Goal: Task Accomplishment & Management: Use online tool/utility

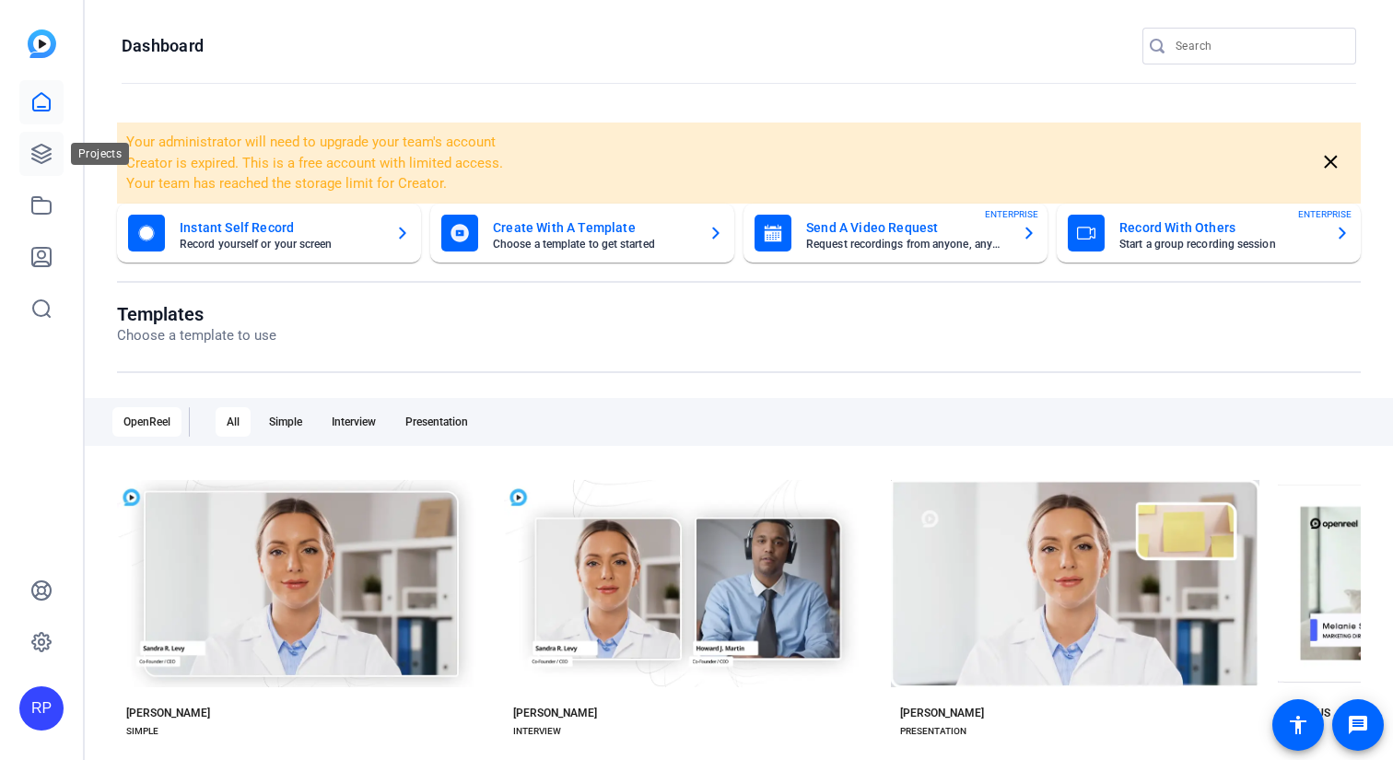
click at [40, 149] on icon at bounding box center [41, 154] width 22 height 22
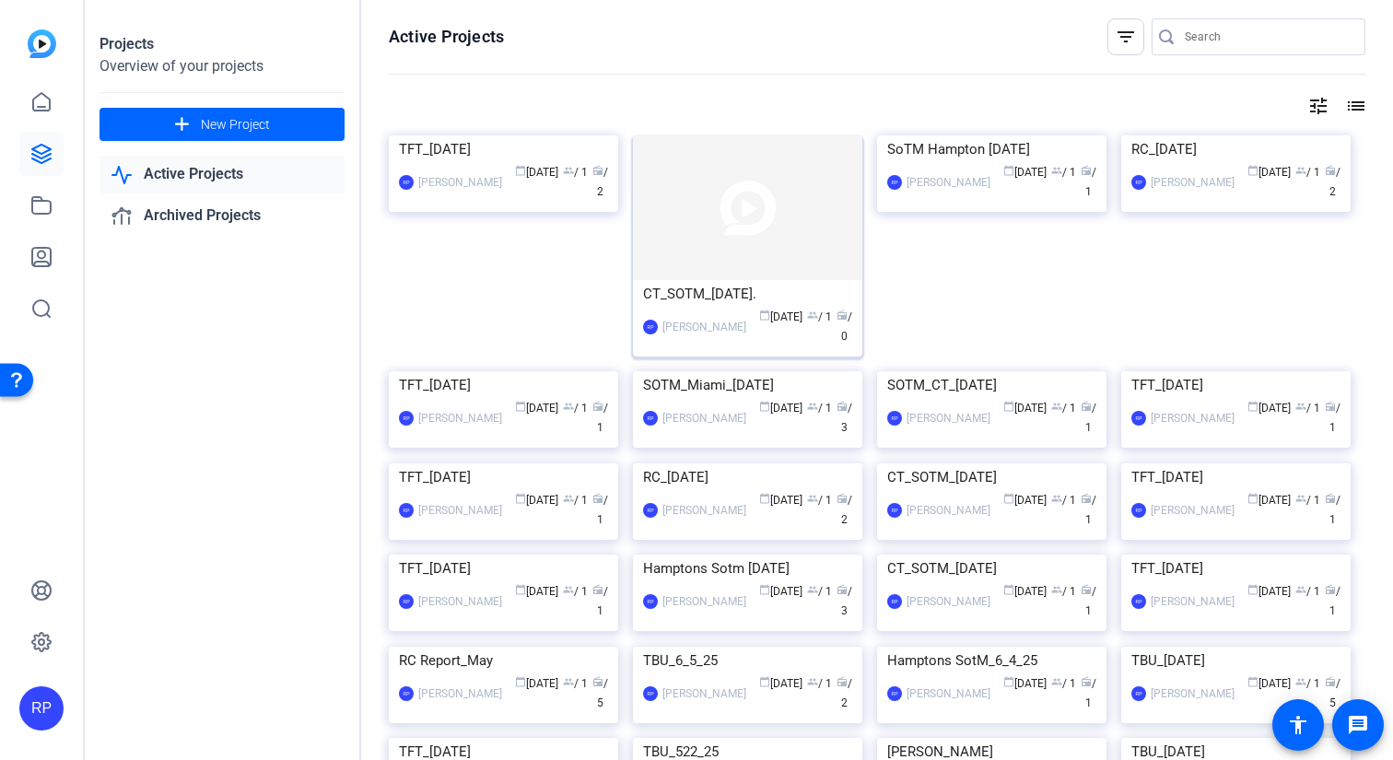
click at [693, 220] on img at bounding box center [747, 207] width 229 height 145
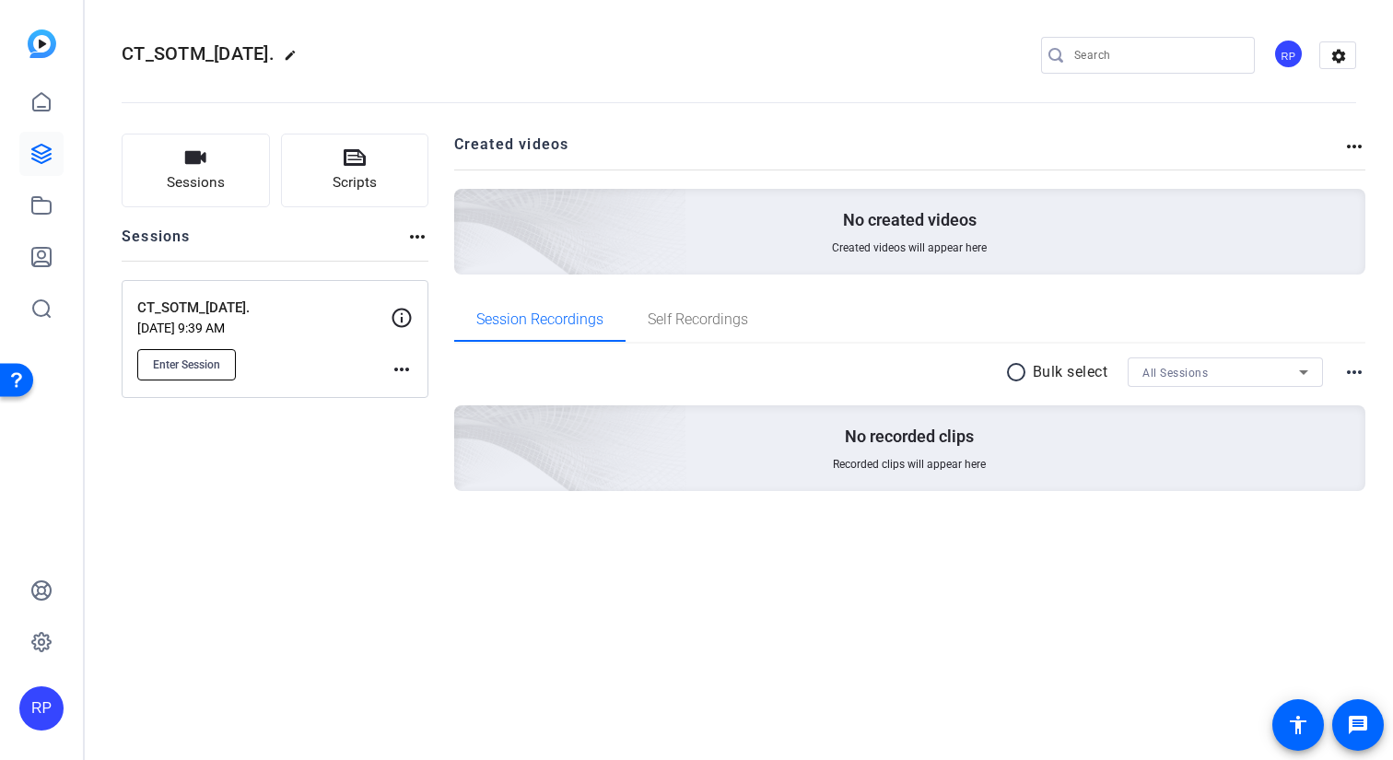
click at [208, 357] on span "Enter Session" at bounding box center [186, 364] width 67 height 15
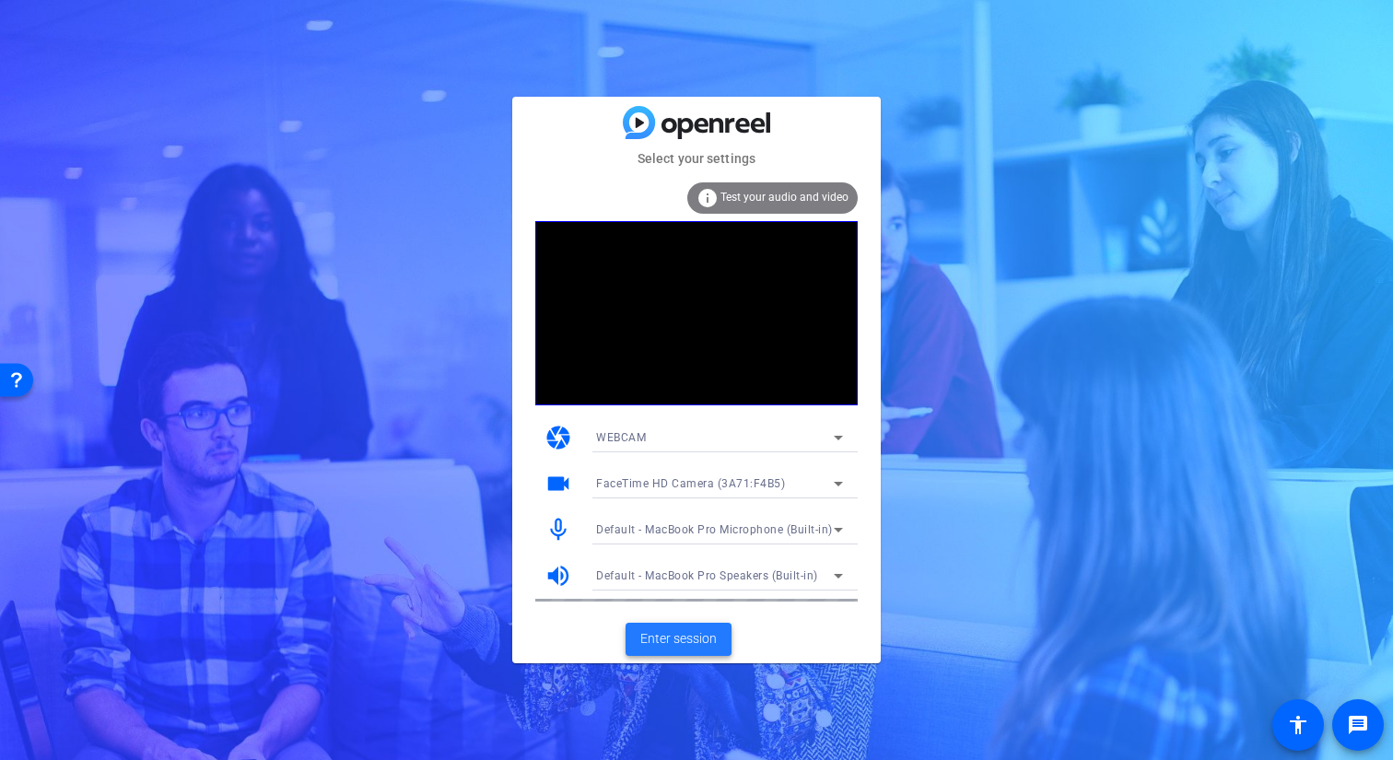
click at [670, 637] on span "Enter session" at bounding box center [678, 638] width 76 height 19
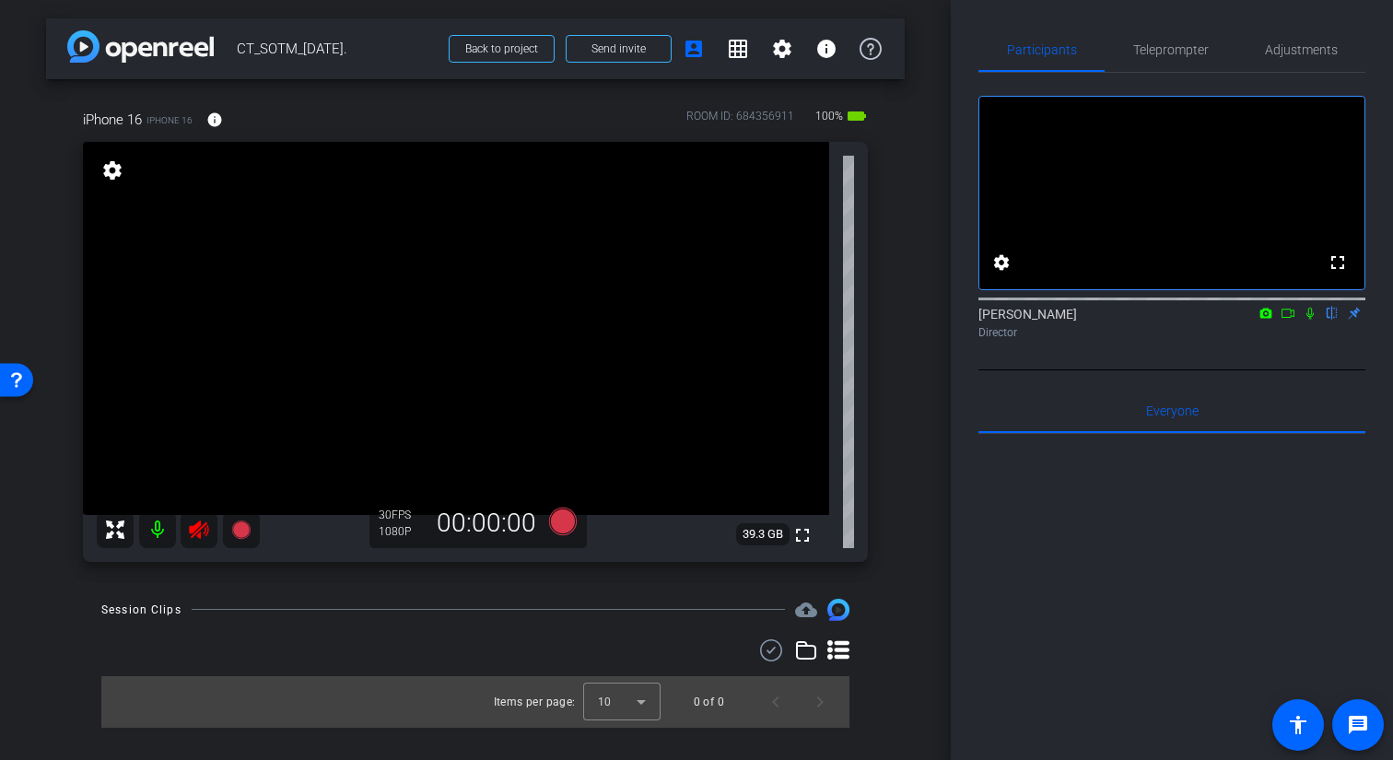
click at [203, 531] on icon at bounding box center [199, 530] width 22 height 22
click at [1201, 56] on span "Teleprompter" at bounding box center [1171, 49] width 76 height 13
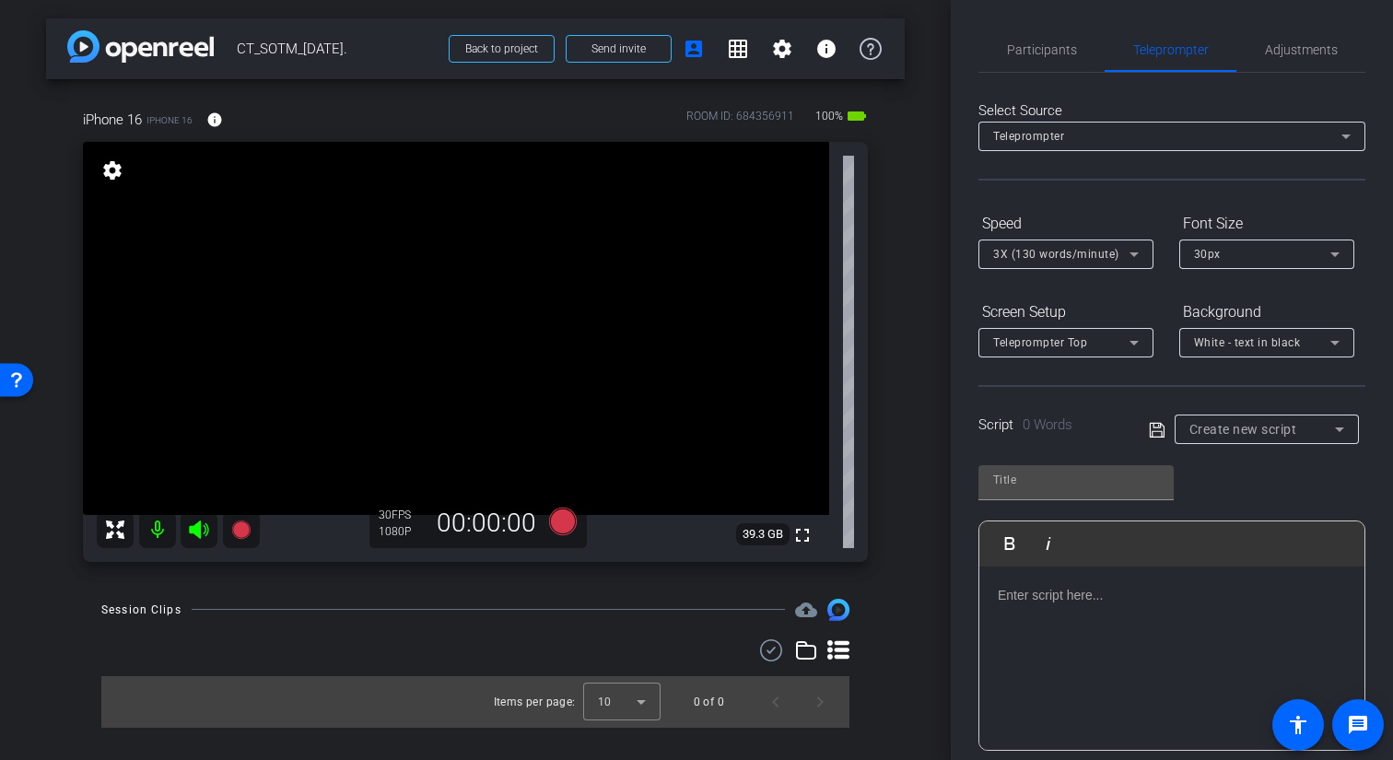
click at [1081, 585] on p at bounding box center [1172, 595] width 348 height 20
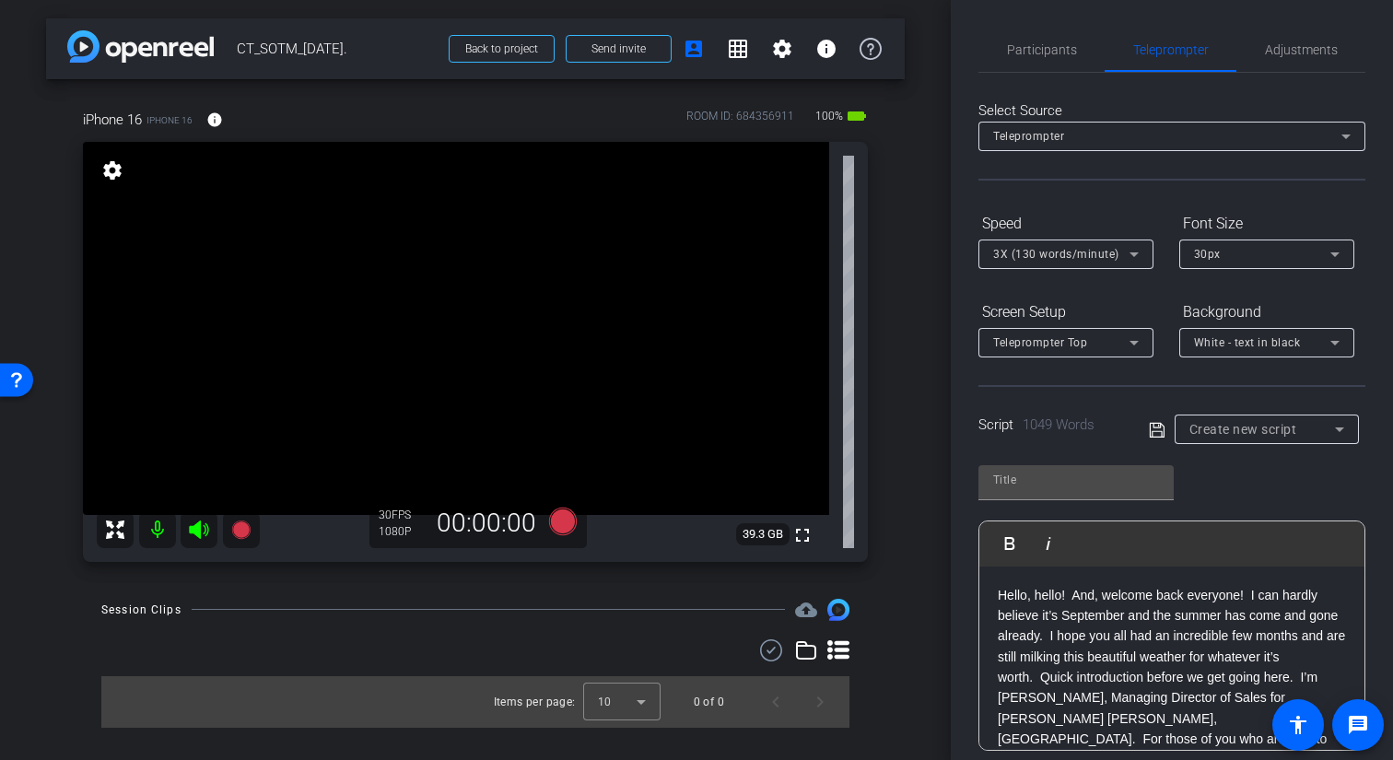
click at [1127, 247] on icon at bounding box center [1134, 254] width 22 height 22
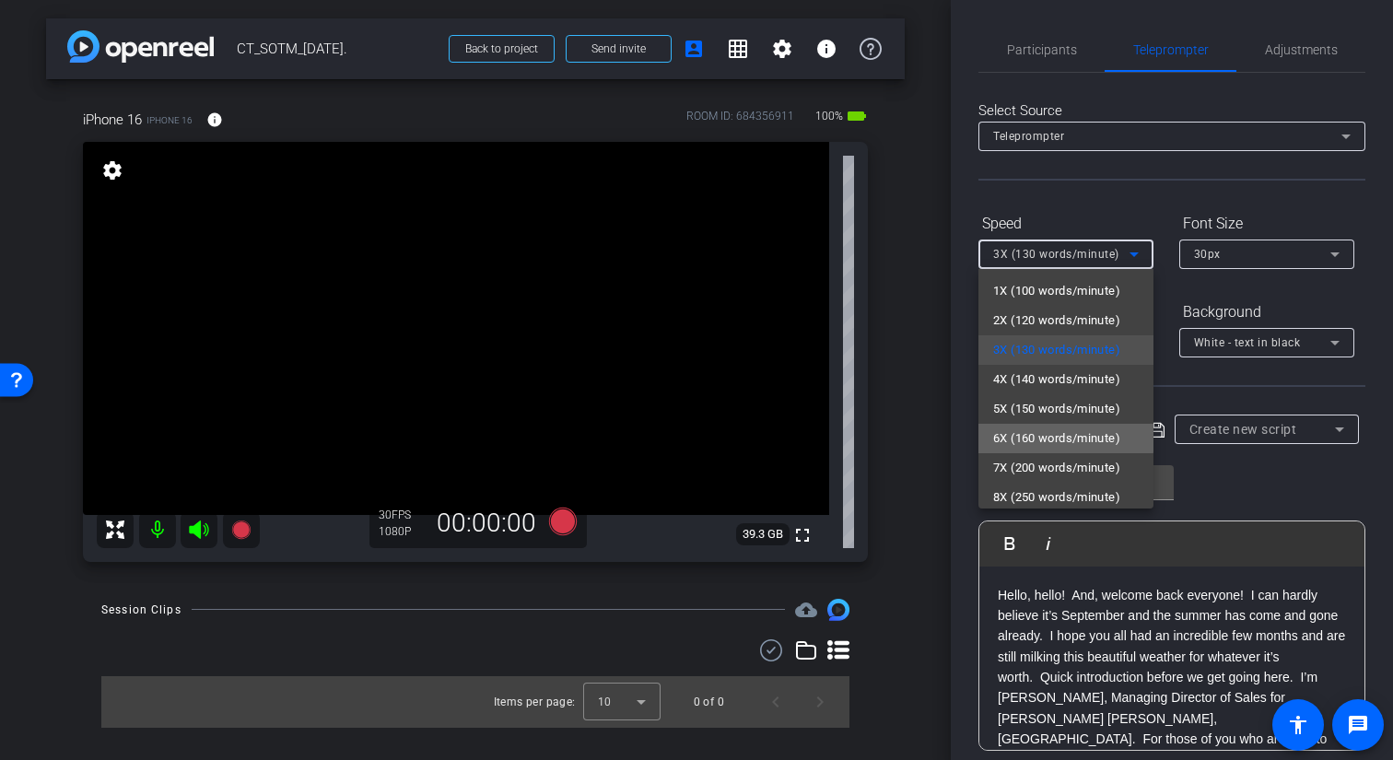
click at [1048, 438] on span "6X (160 words/minute)" at bounding box center [1056, 439] width 127 height 22
type input "Default title 9436"
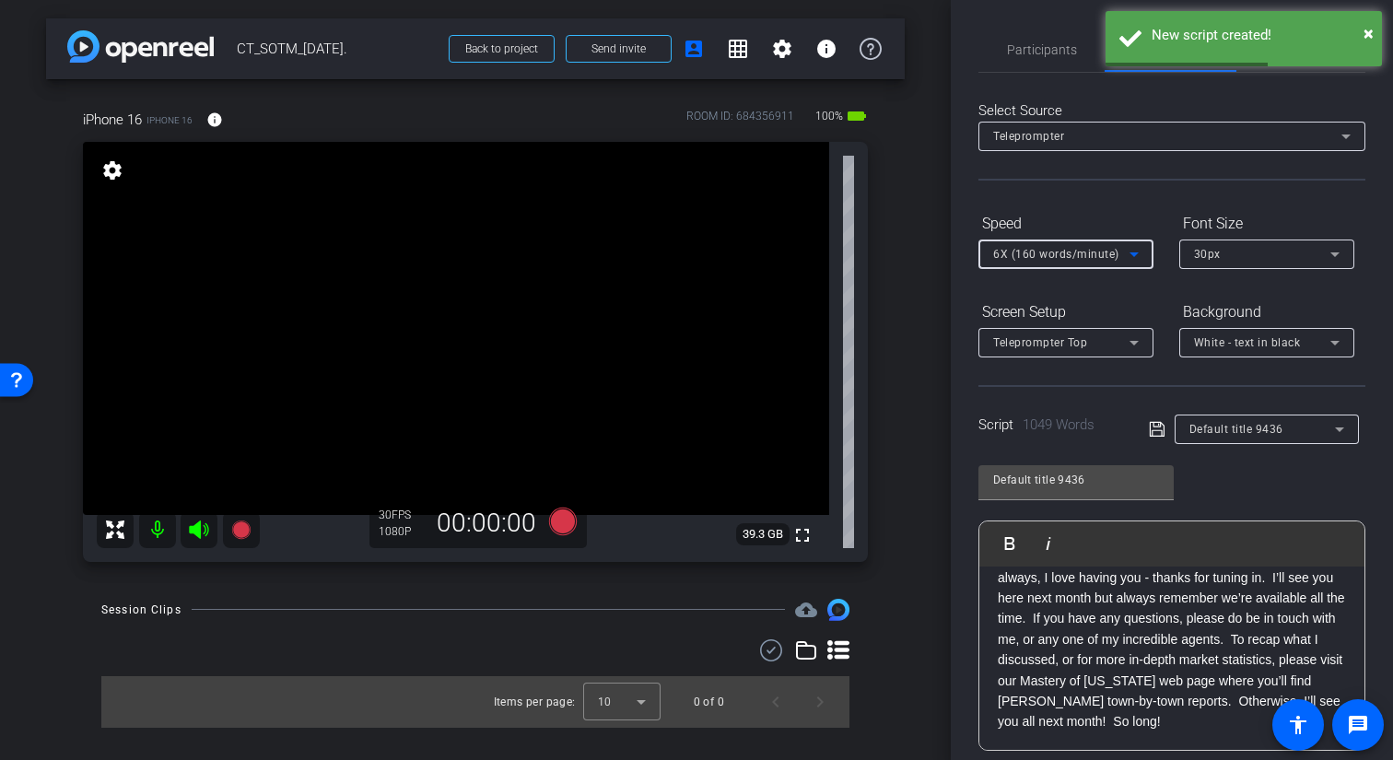
scroll to position [247, 0]
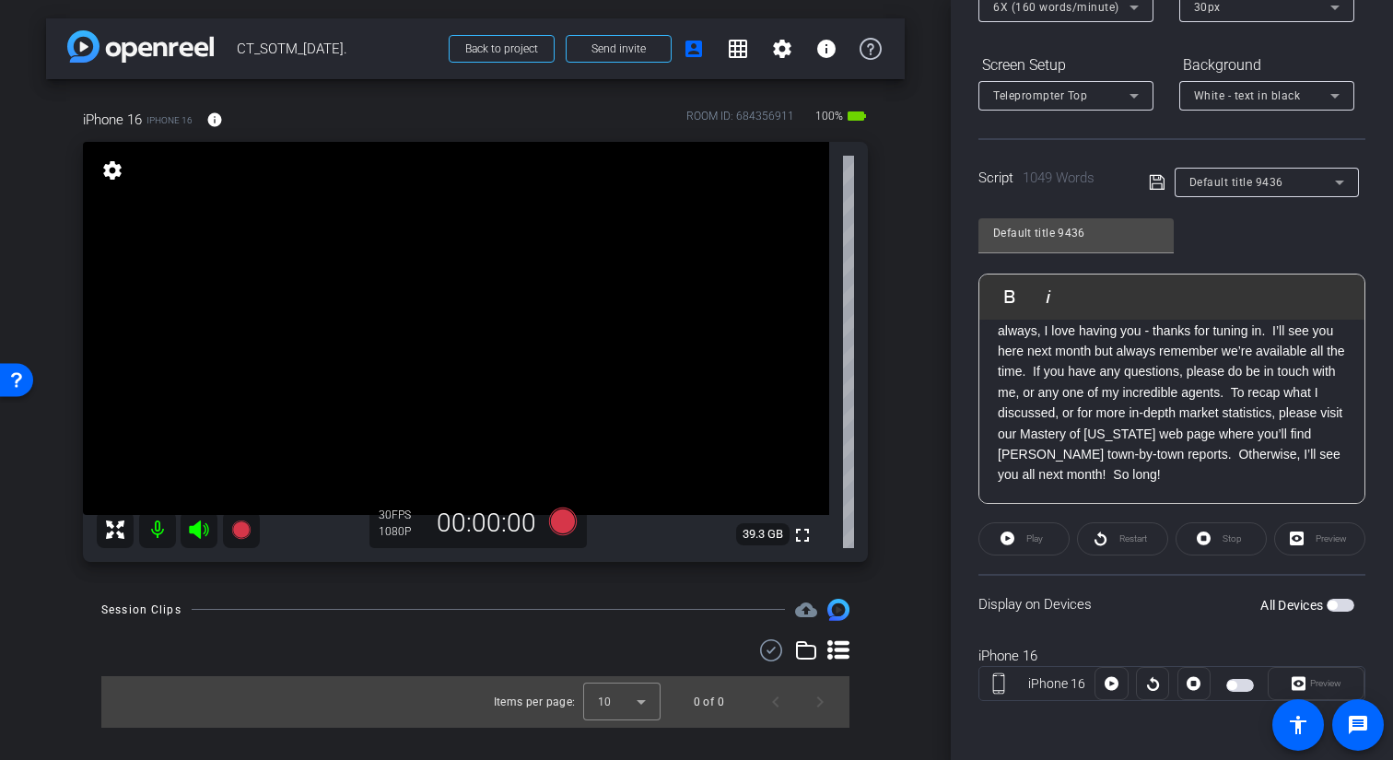
click at [1248, 684] on span "button" at bounding box center [1240, 685] width 28 height 13
click at [1175, 586] on div "Display on Devices All Devices" at bounding box center [1172, 604] width 387 height 60
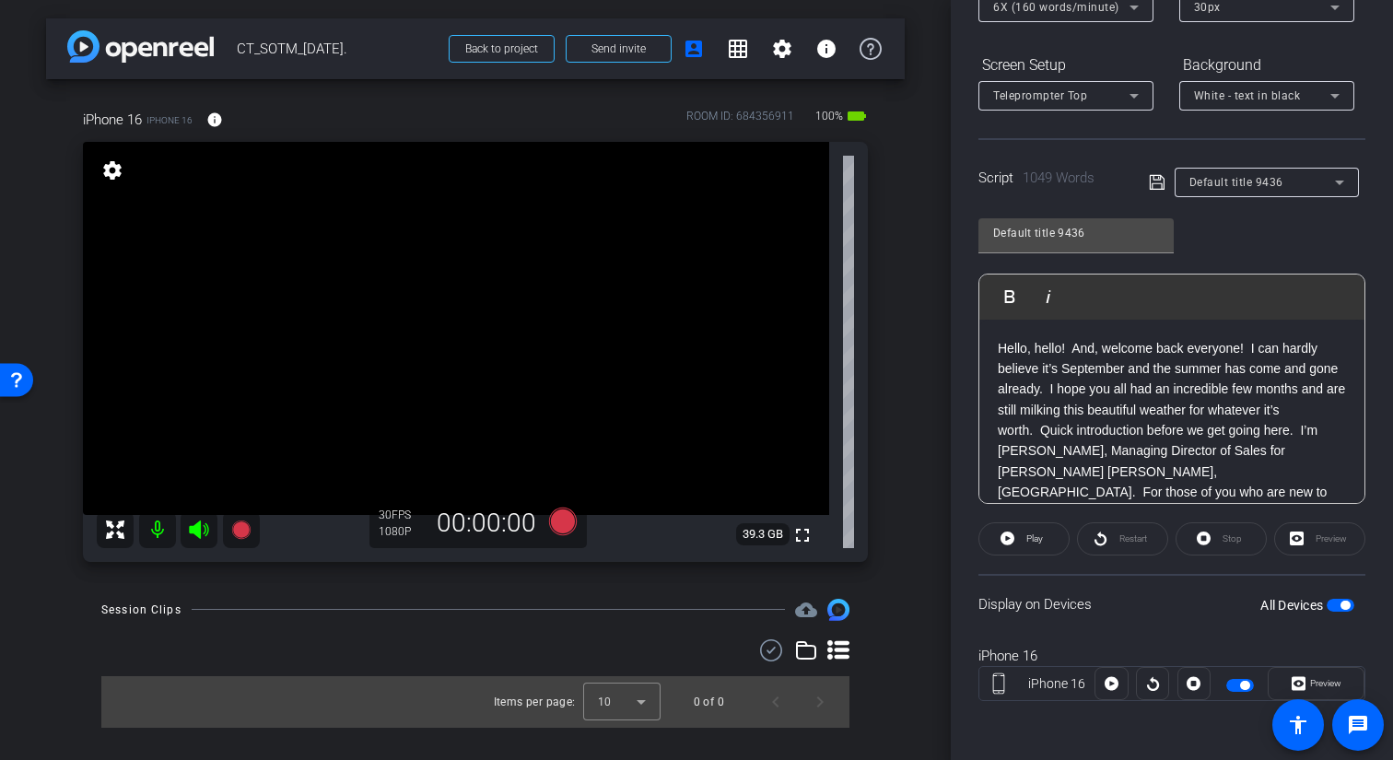
scroll to position [0, 0]
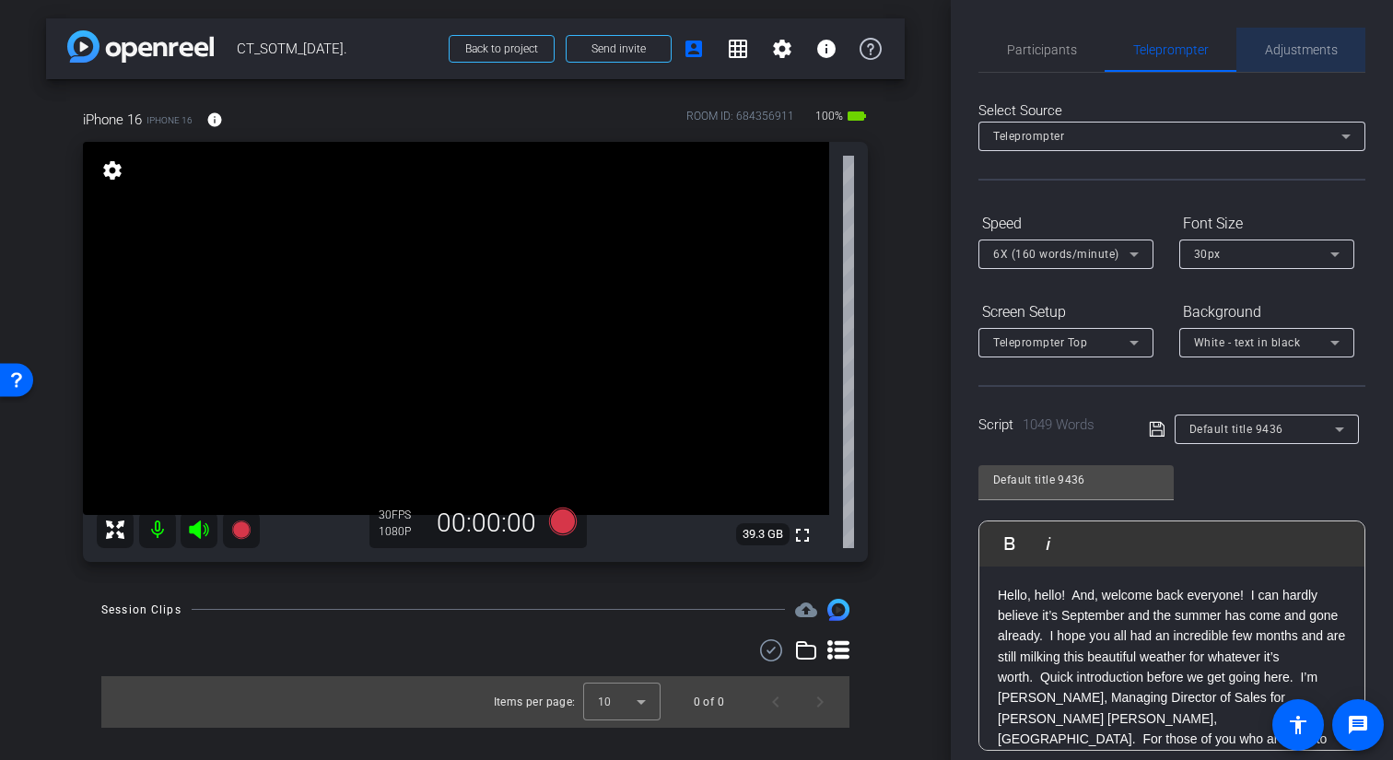
click at [1327, 50] on span "Adjustments" at bounding box center [1301, 49] width 73 height 13
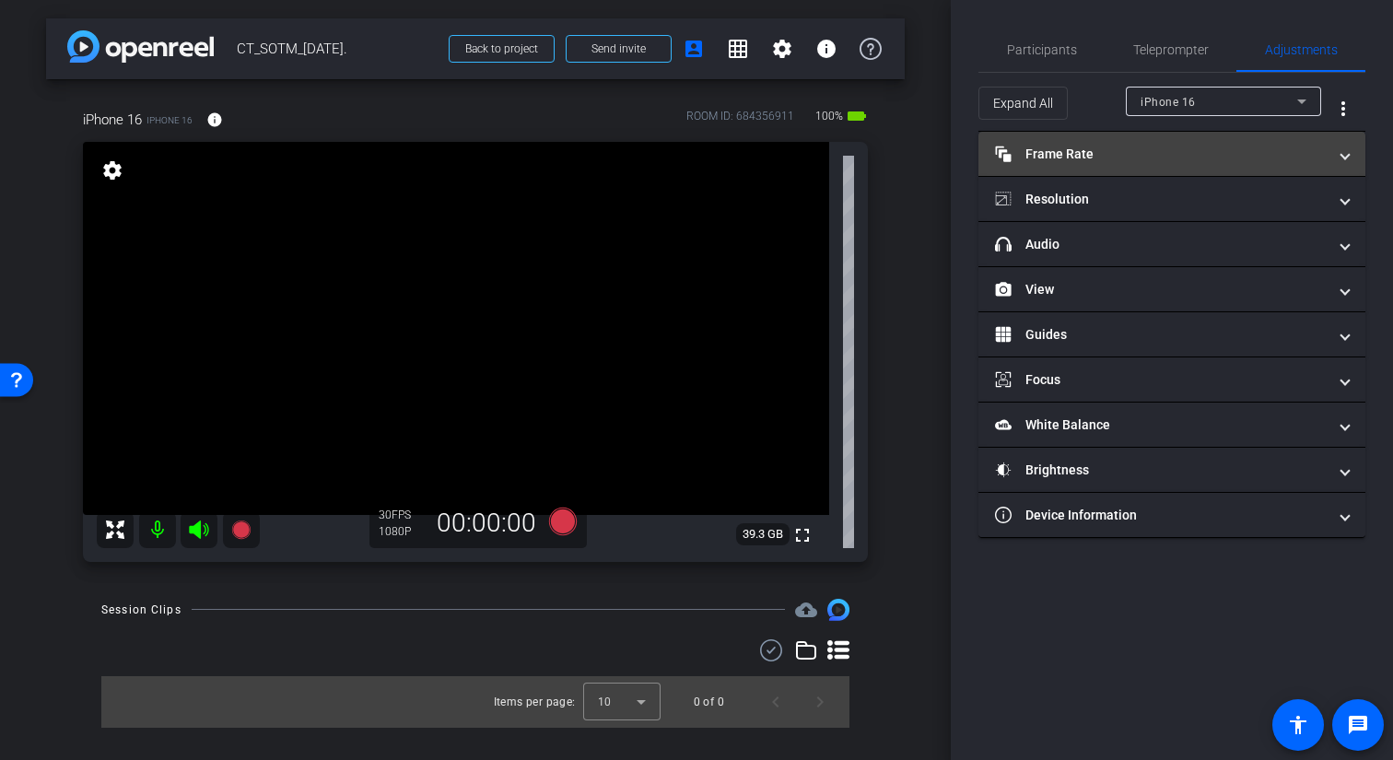
click at [1153, 149] on mat-panel-title "Frame Rate Frame Rate" at bounding box center [1161, 154] width 332 height 19
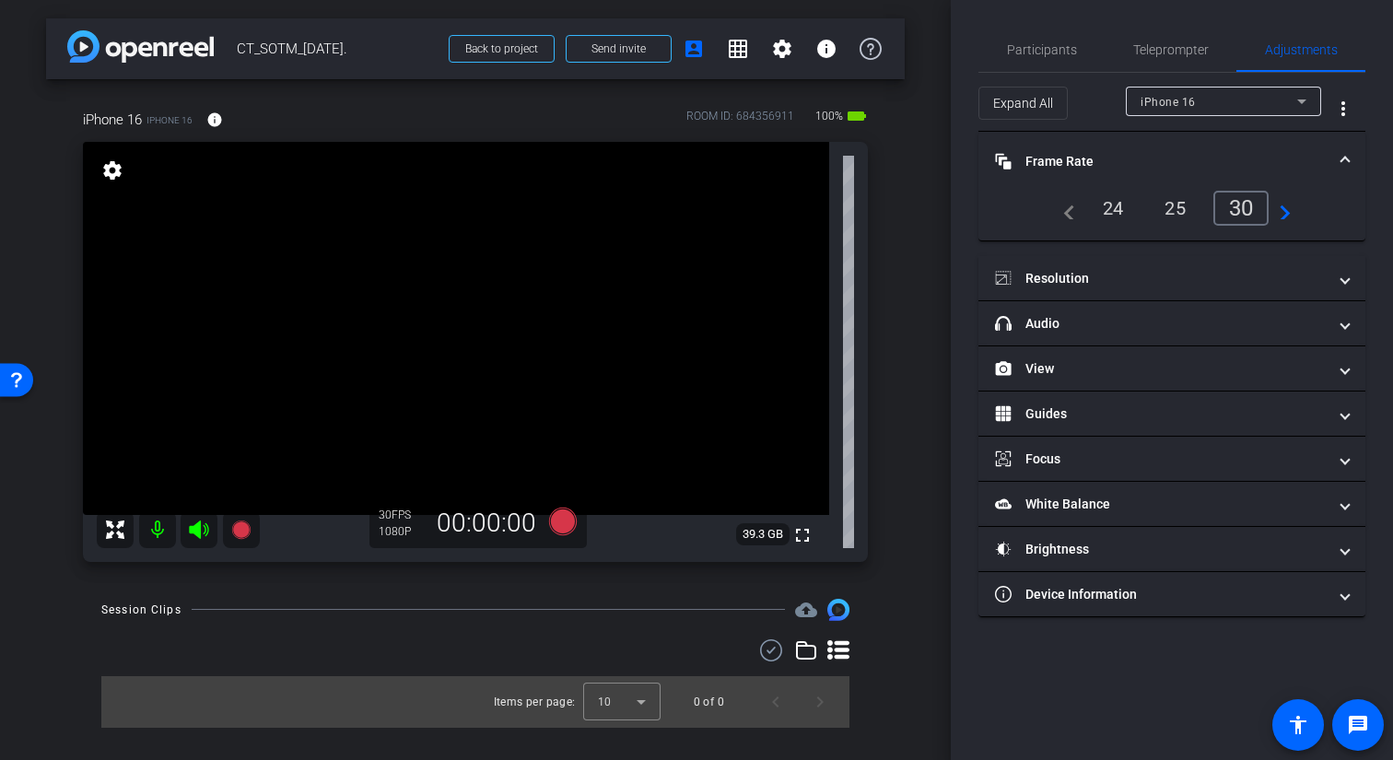
click at [1107, 207] on div "24" at bounding box center [1113, 208] width 49 height 31
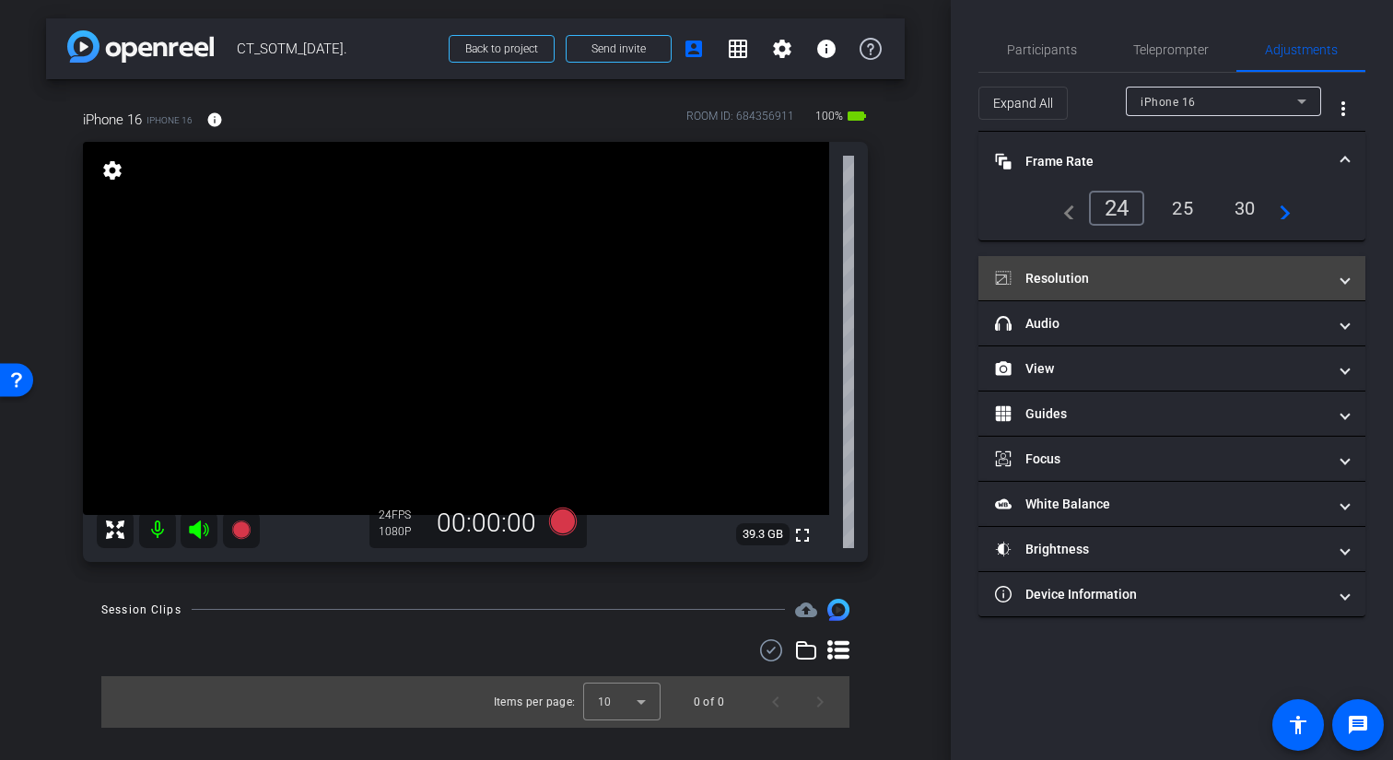
click at [1107, 273] on mat-panel-title "Resolution" at bounding box center [1161, 278] width 332 height 19
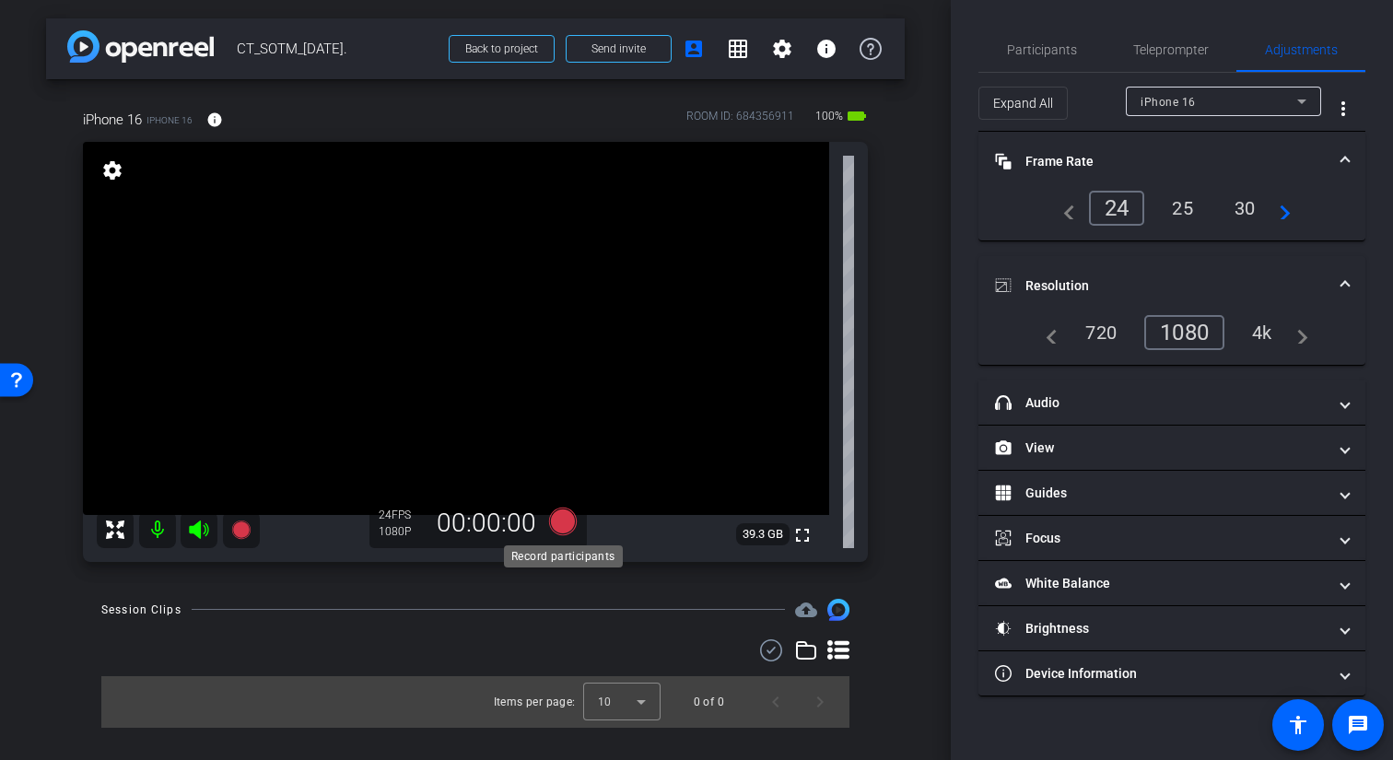
click at [566, 520] on icon at bounding box center [563, 521] width 28 height 28
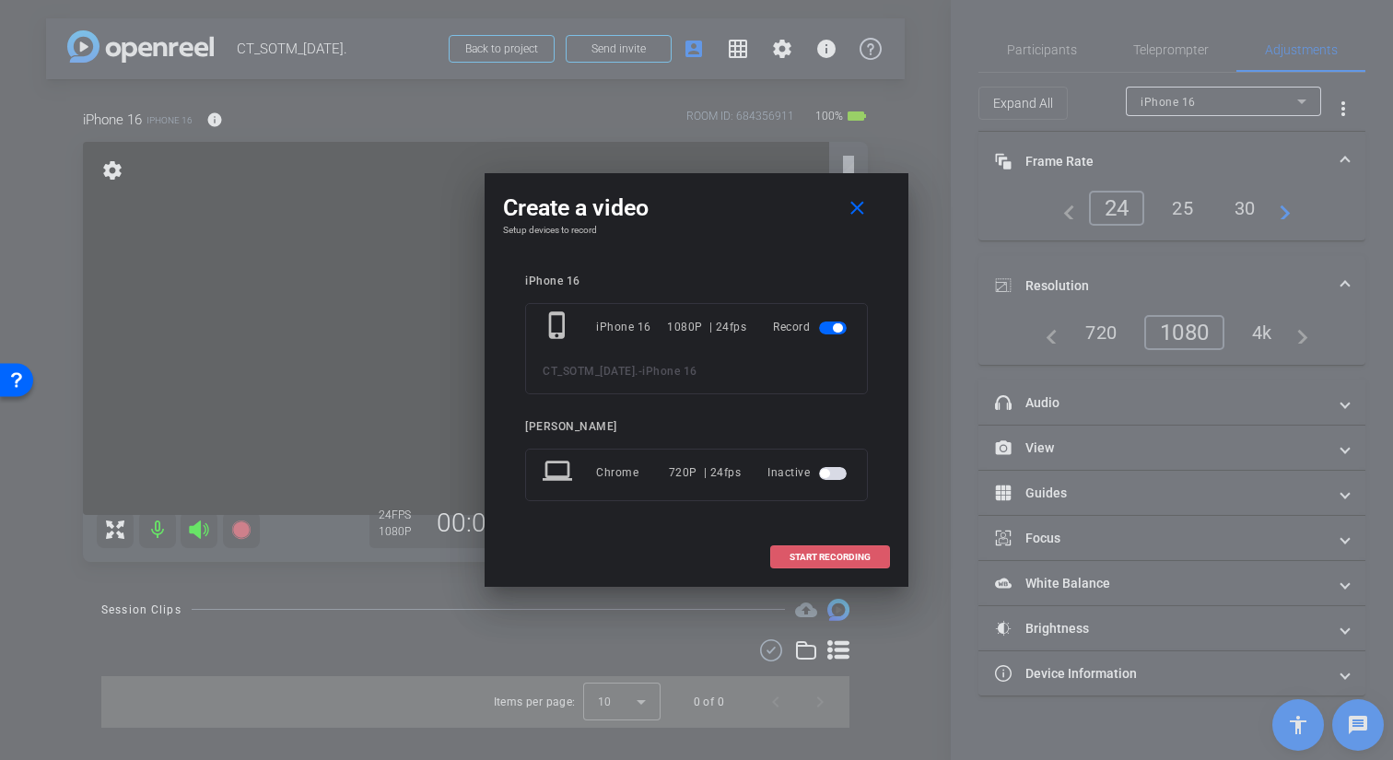
click at [797, 557] on span "START RECORDING" at bounding box center [830, 557] width 81 height 9
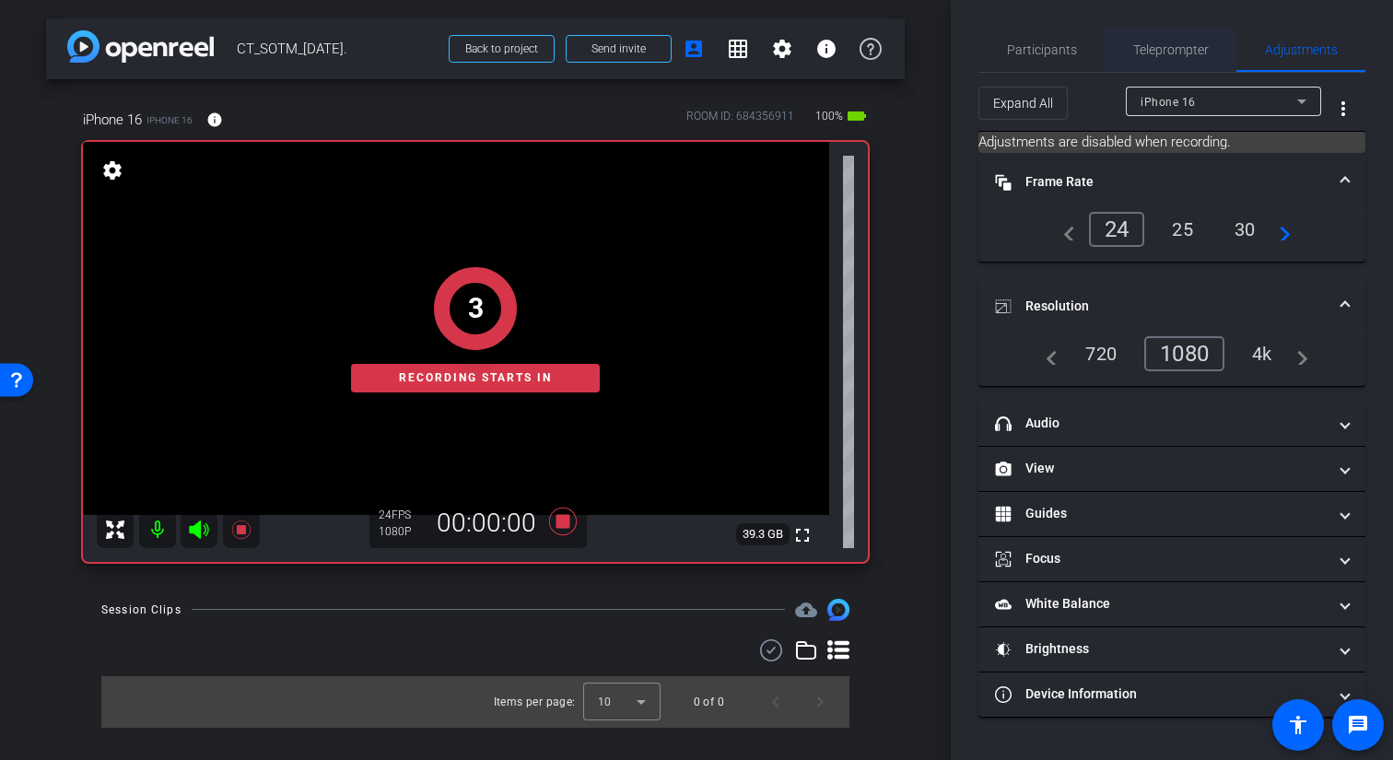
click at [1182, 47] on span "Teleprompter" at bounding box center [1171, 49] width 76 height 13
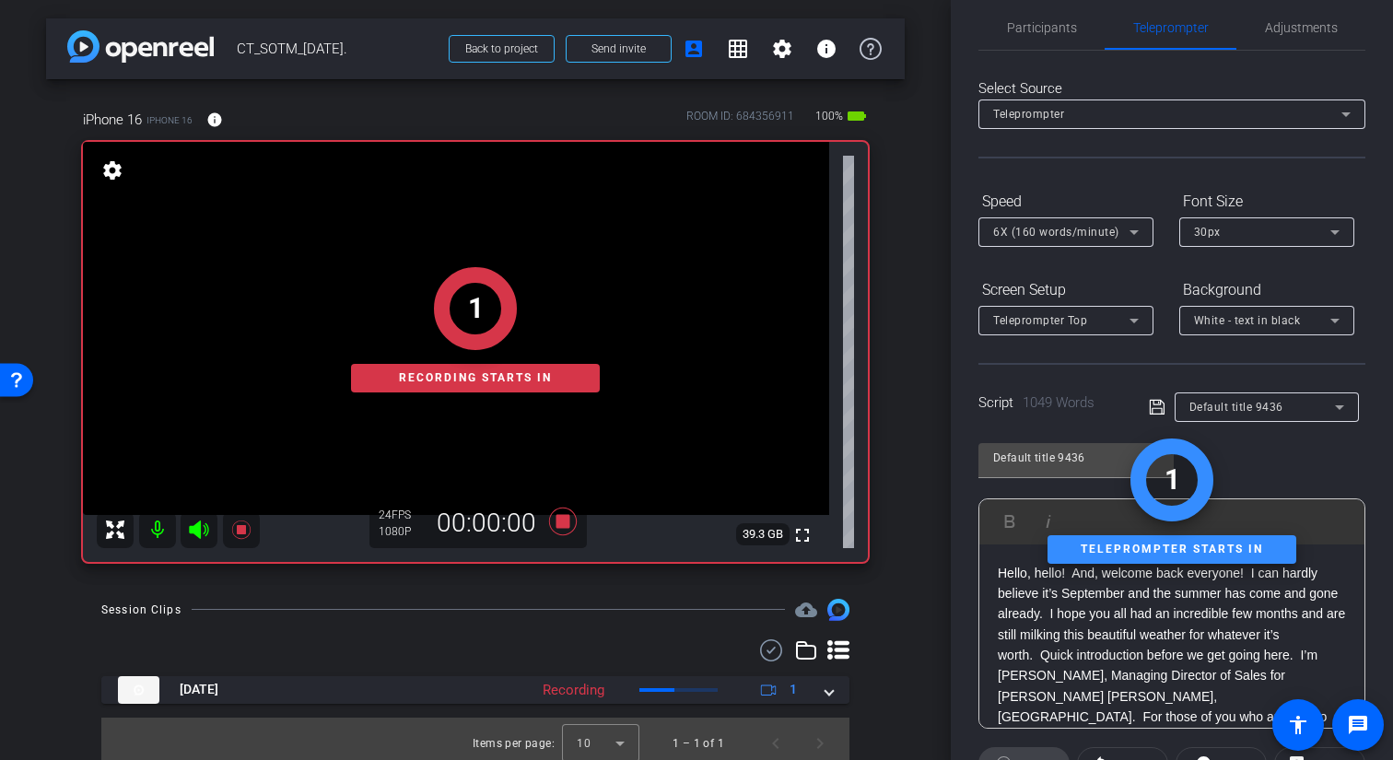
scroll to position [21, 0]
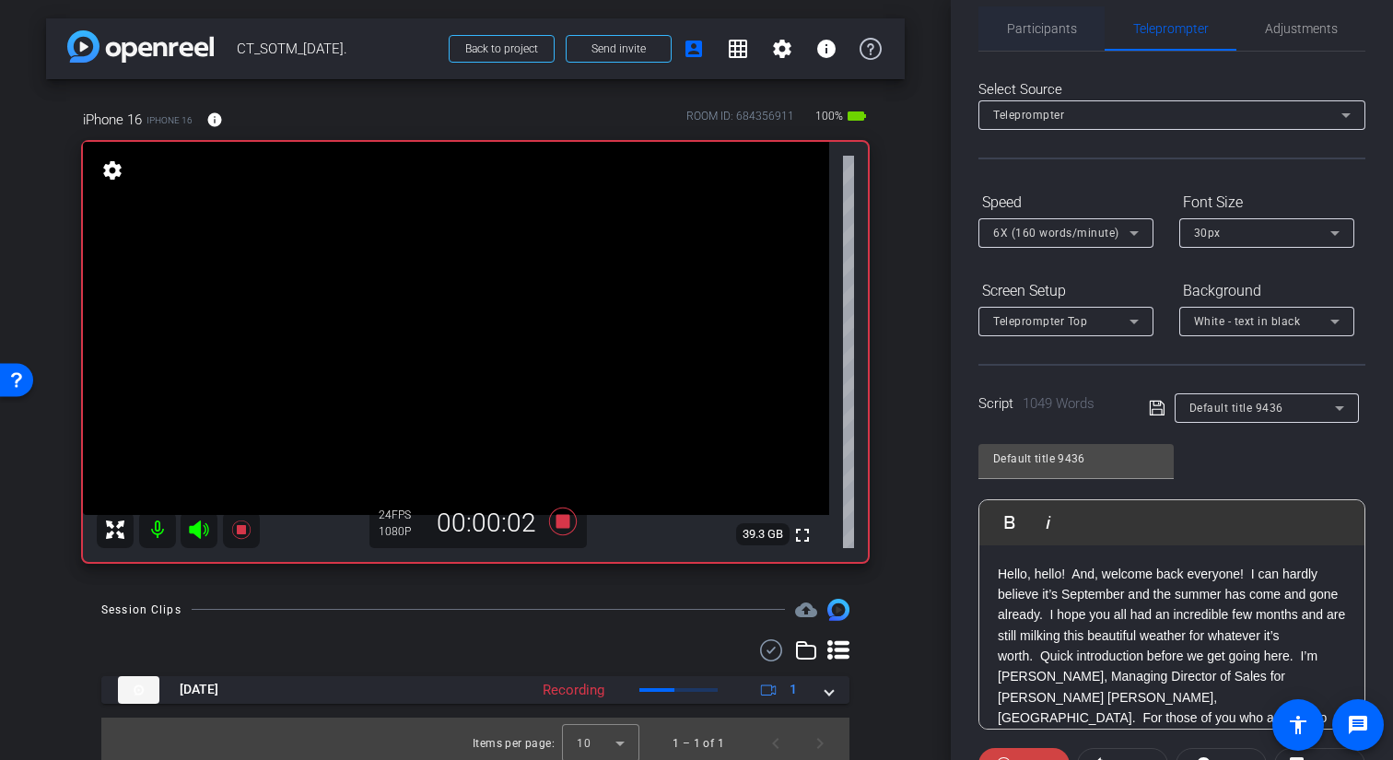
click at [1063, 29] on span "Participants" at bounding box center [1042, 28] width 70 height 13
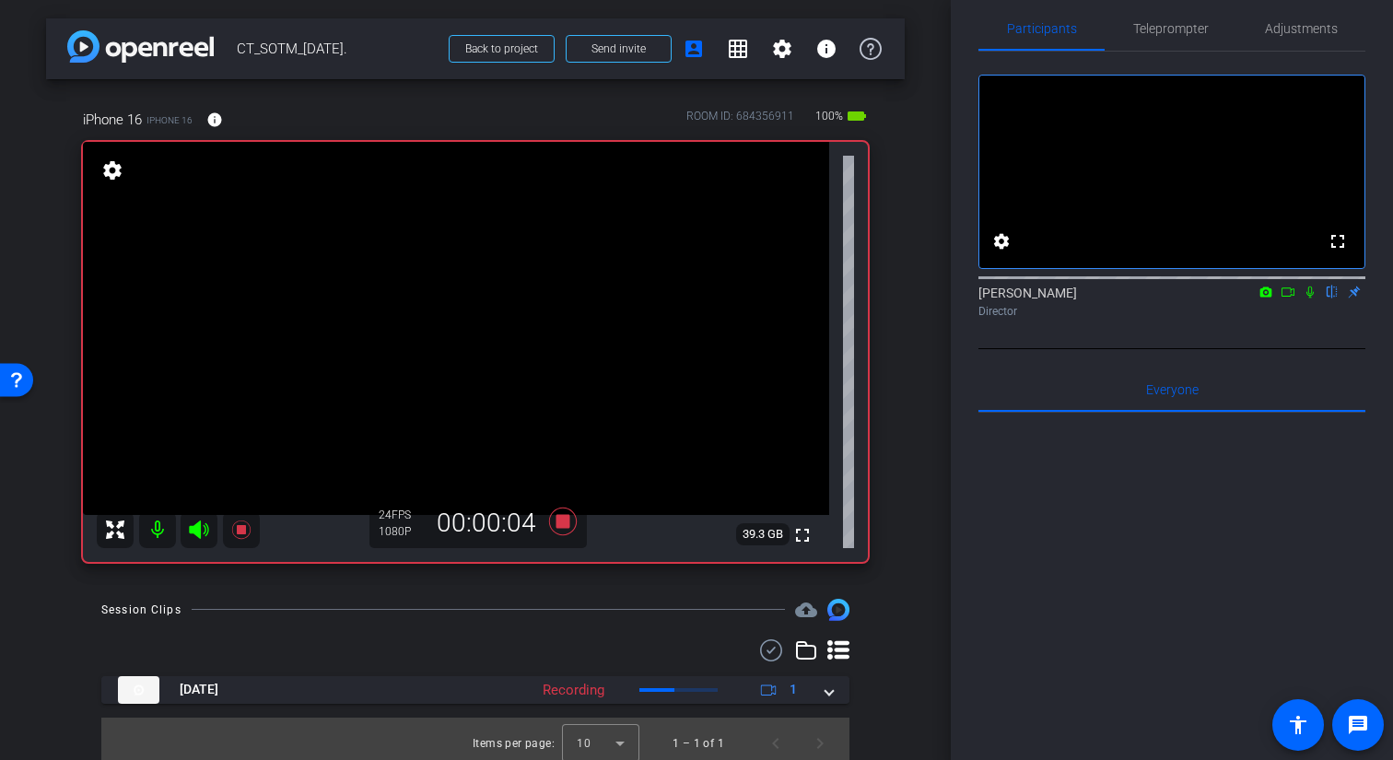
click at [1309, 299] on icon at bounding box center [1310, 292] width 15 height 13
click at [1311, 299] on icon at bounding box center [1311, 293] width 10 height 12
click at [1309, 299] on icon at bounding box center [1310, 292] width 15 height 13
click at [1308, 299] on icon at bounding box center [1311, 293] width 10 height 12
click at [566, 510] on icon at bounding box center [563, 521] width 44 height 33
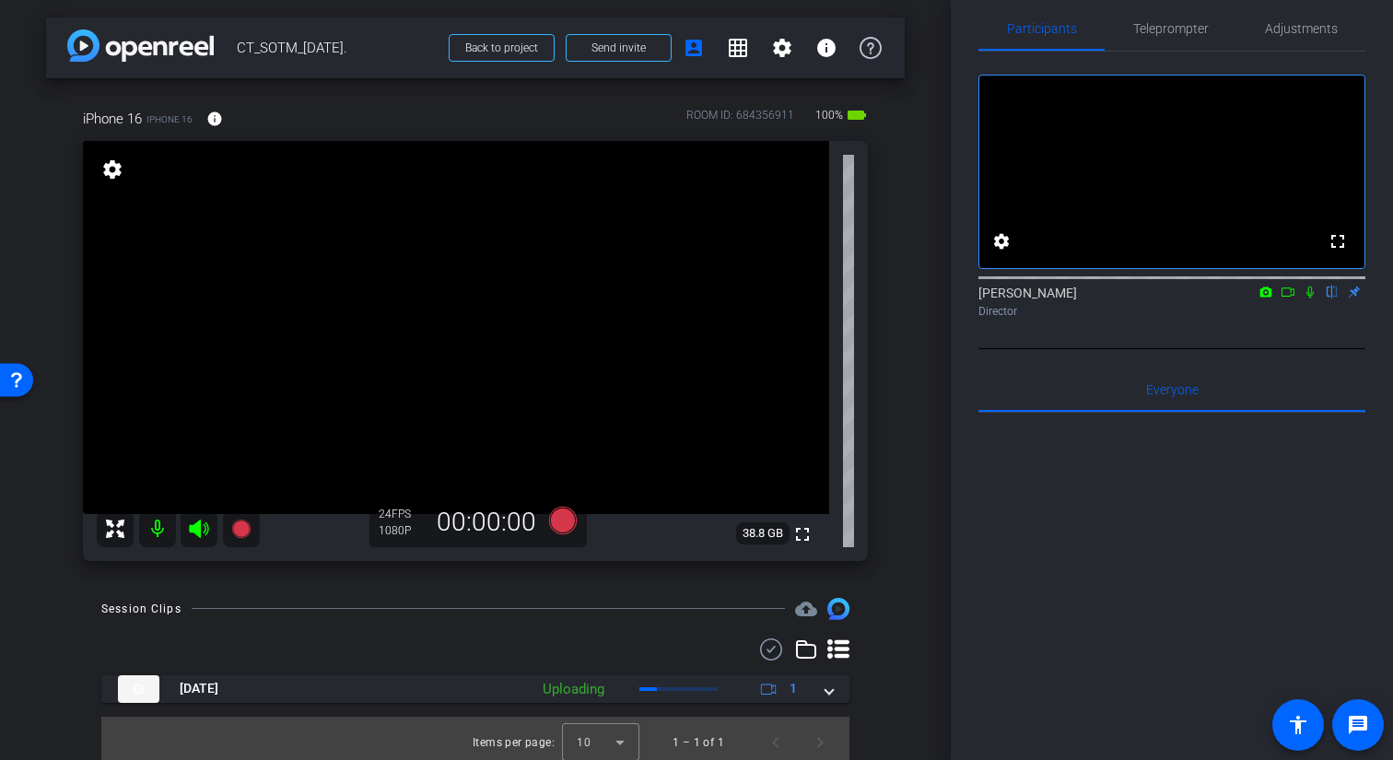
scroll to position [9, 0]
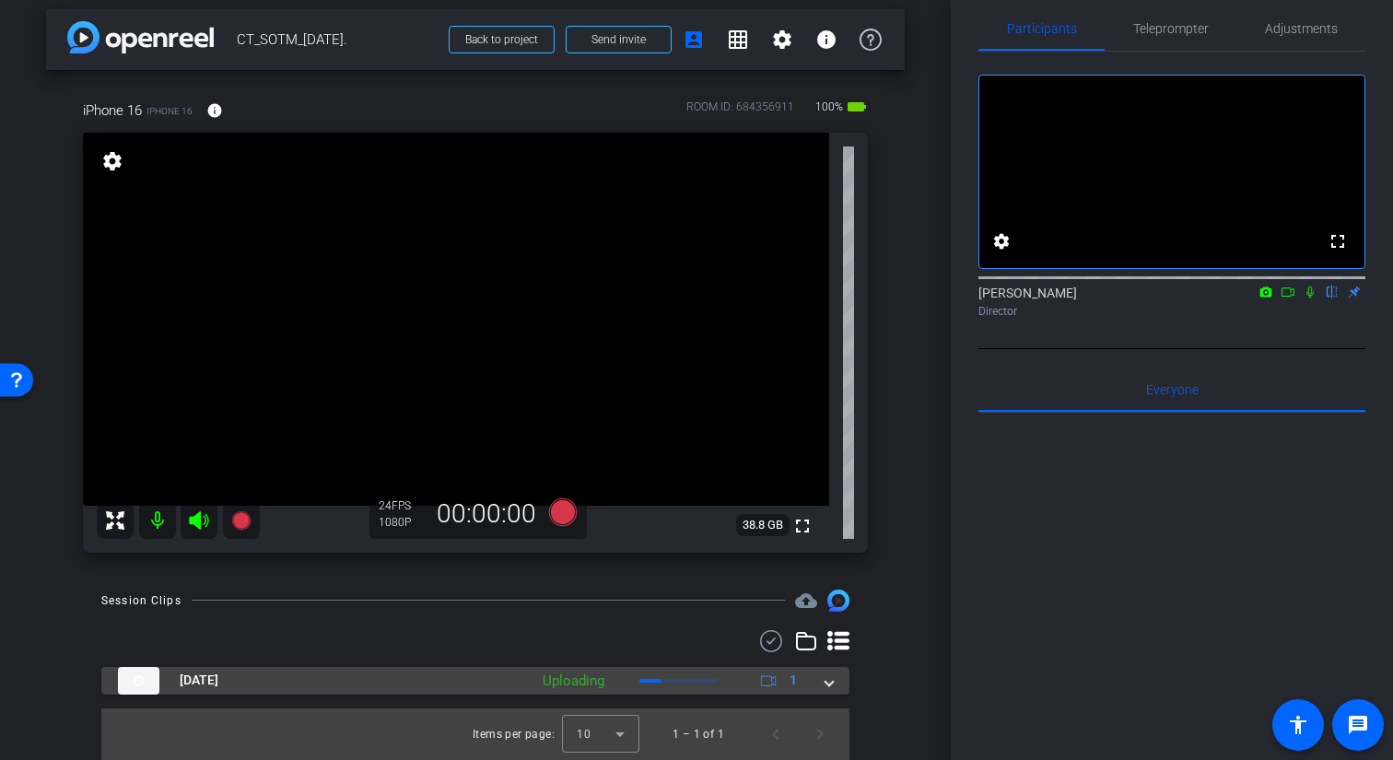
click at [682, 678] on mat-panel-description "Uploading 1" at bounding box center [671, 681] width 277 height 28
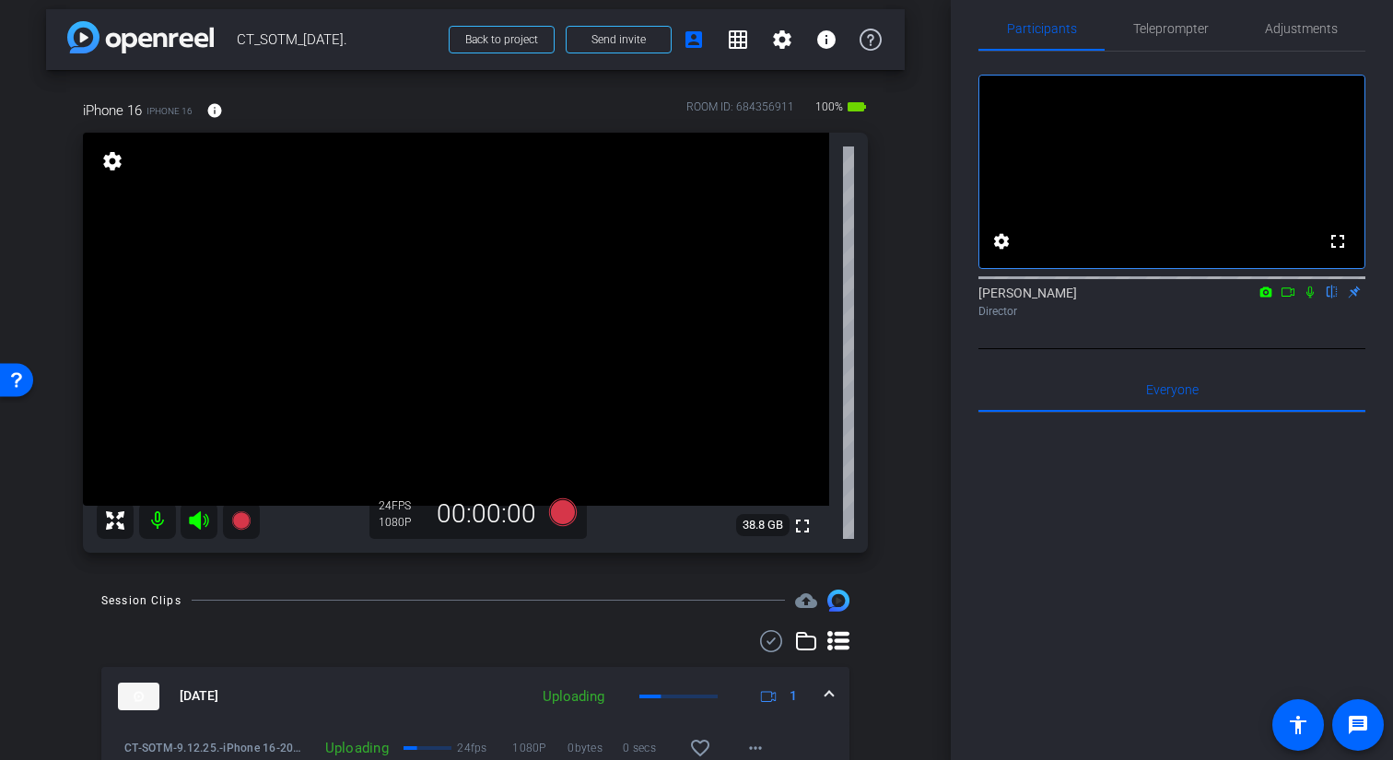
scroll to position [104, 0]
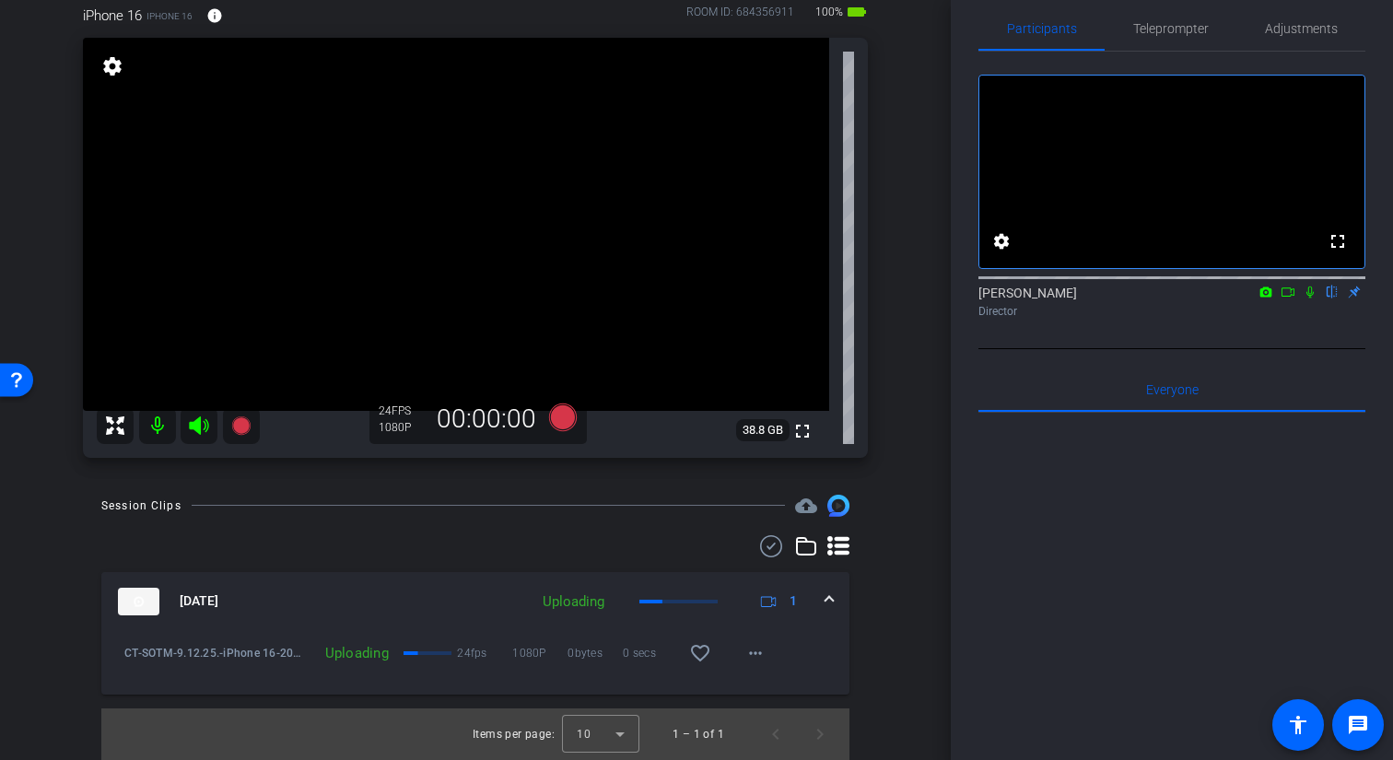
click at [647, 605] on mat-panel-description "Uploading 1" at bounding box center [671, 602] width 277 height 28
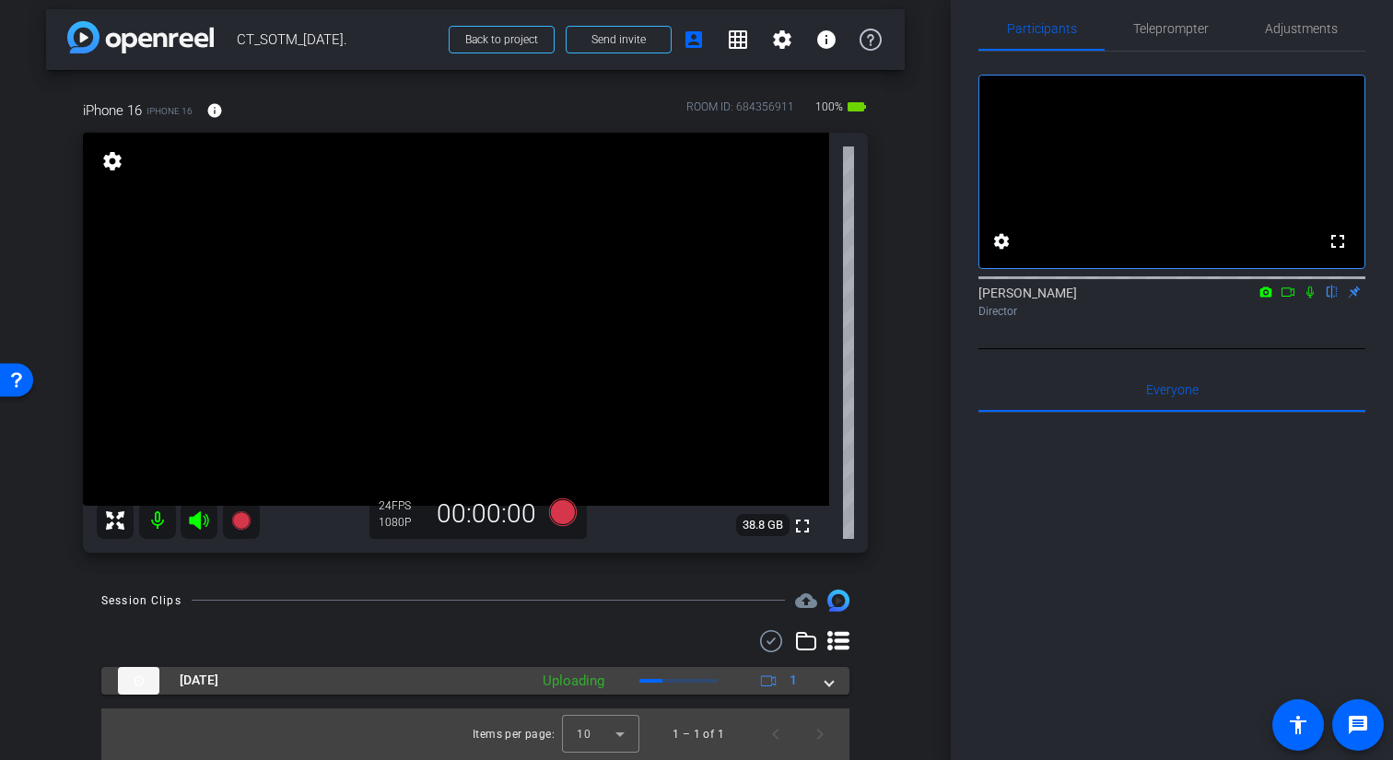
scroll to position [9, 0]
click at [650, 683] on mat-panel-description "Uploading 1" at bounding box center [671, 681] width 277 height 28
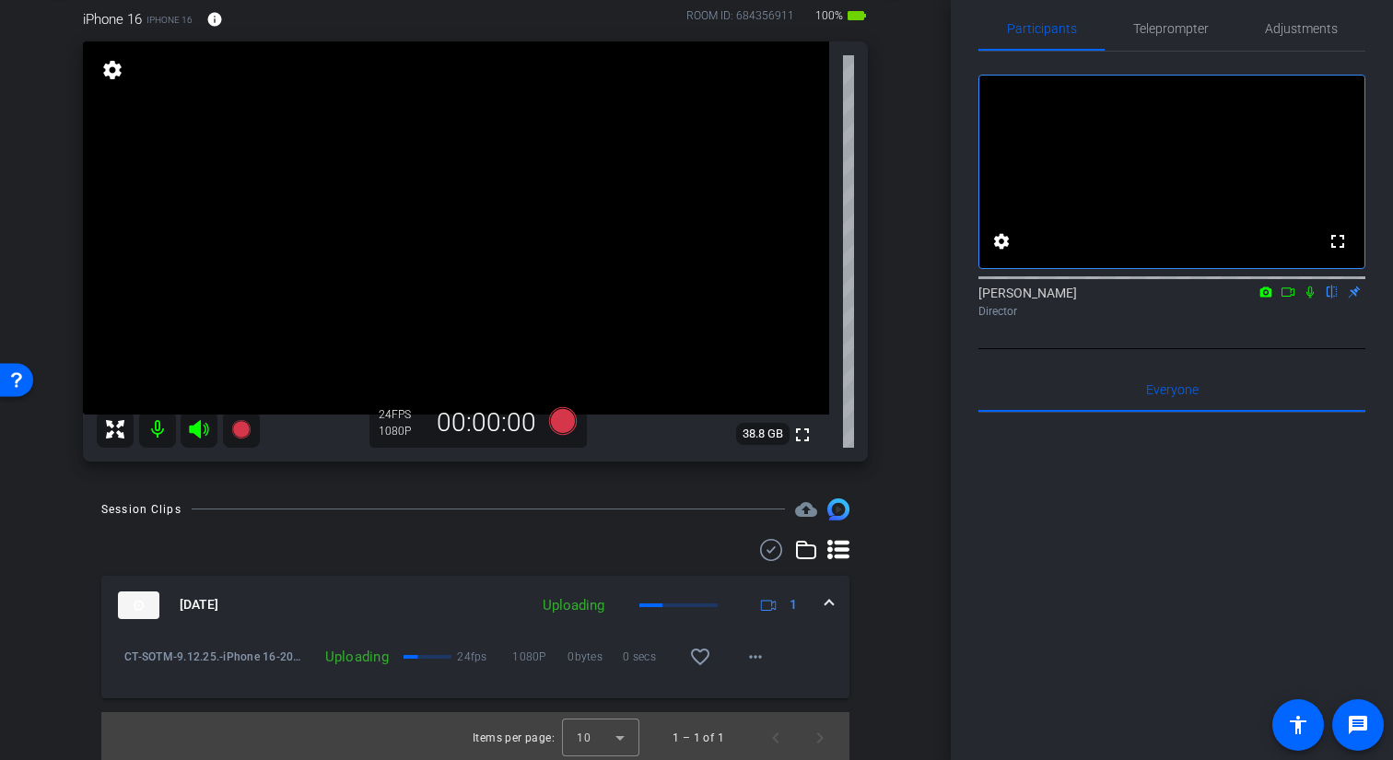
scroll to position [104, 0]
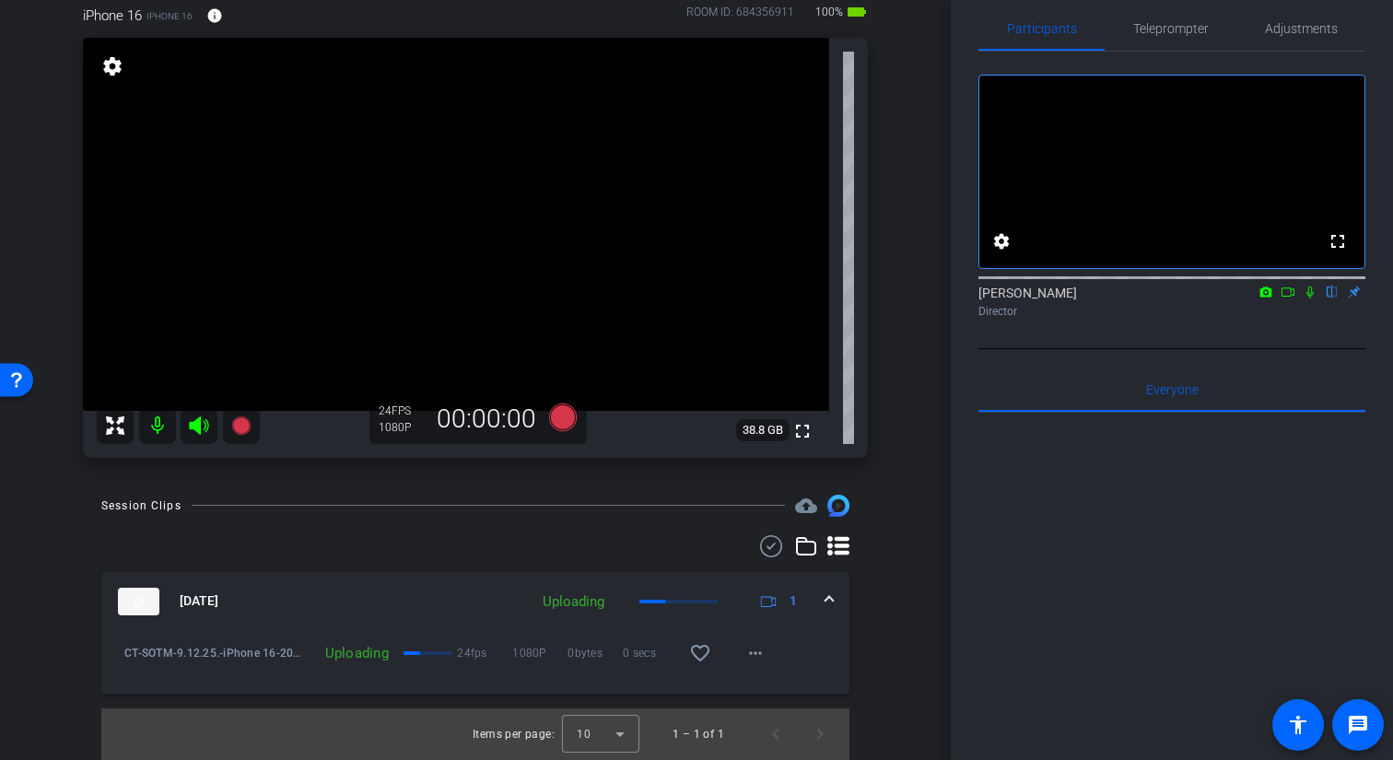
click at [682, 609] on mat-panel-description "Uploading 1" at bounding box center [671, 602] width 277 height 28
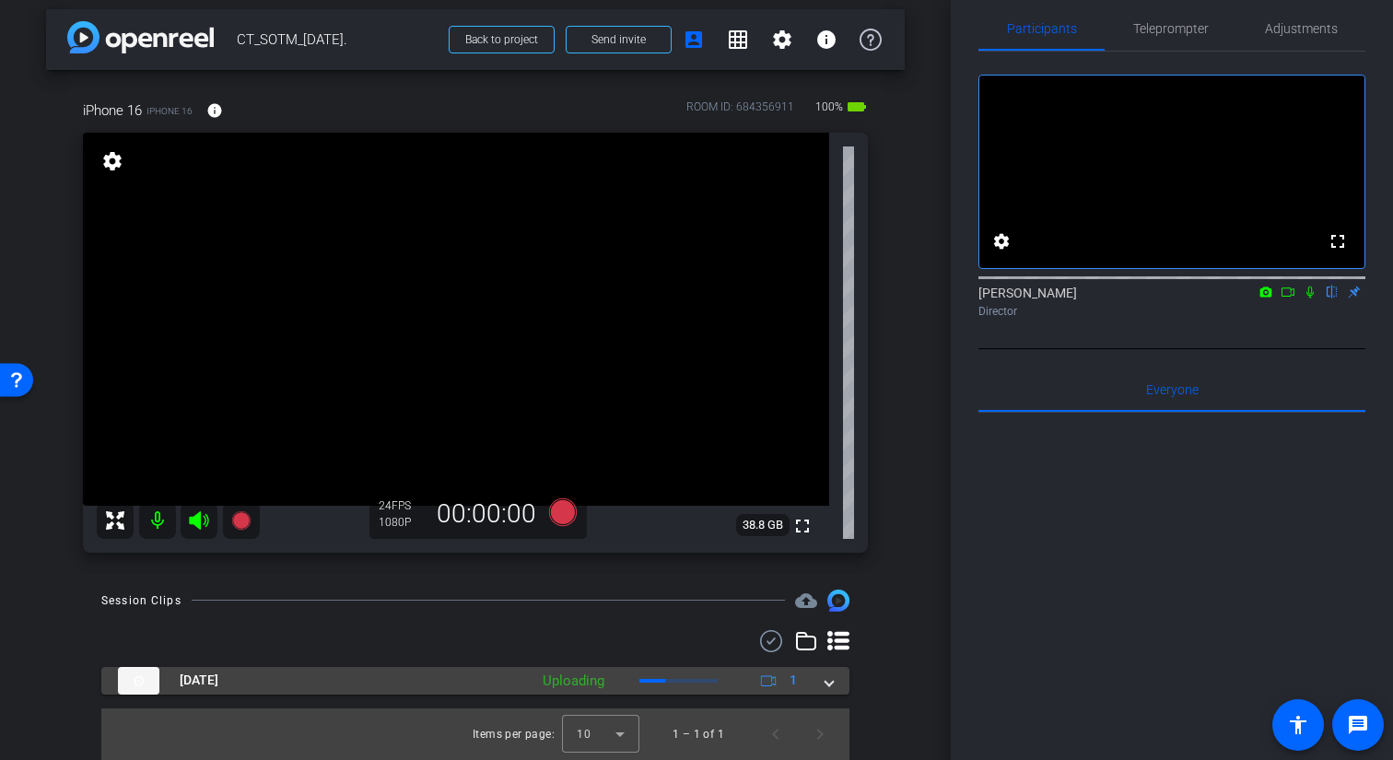
scroll to position [9, 0]
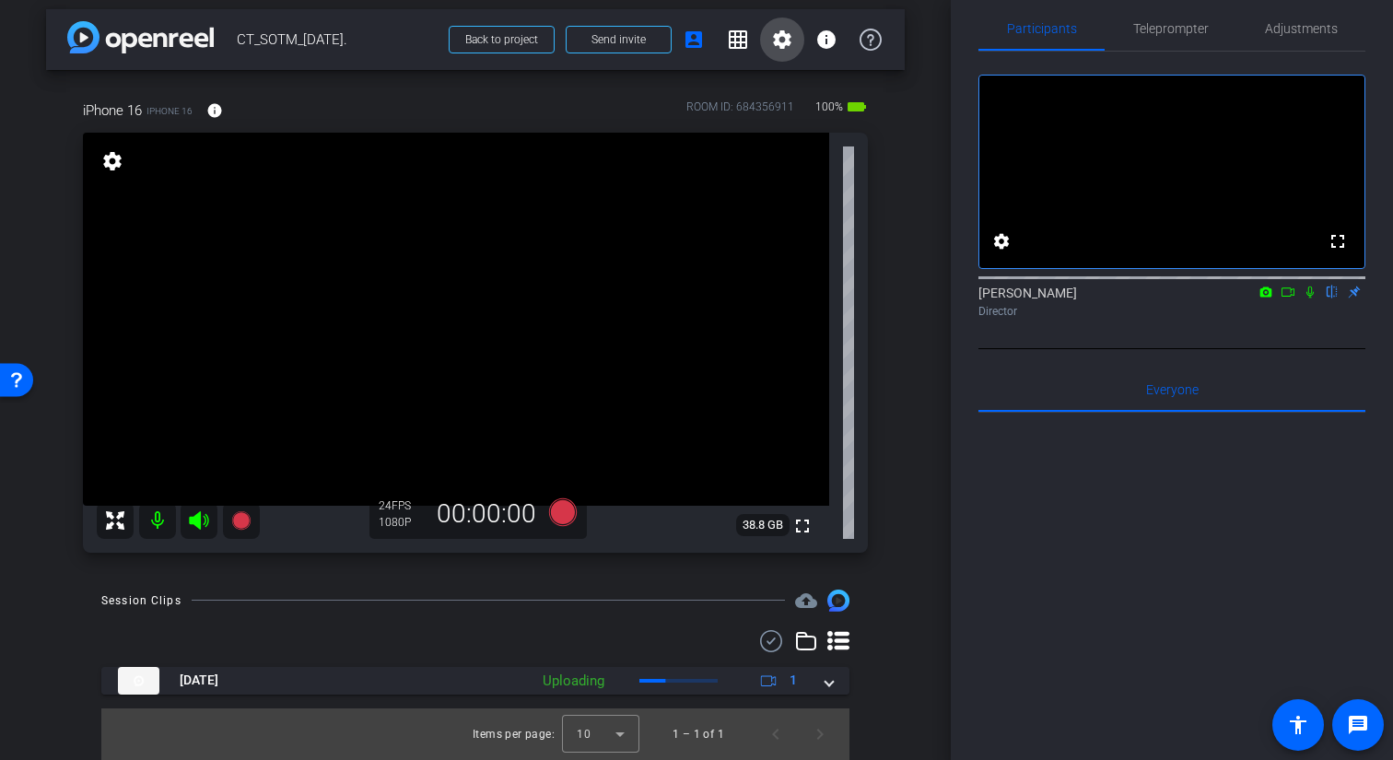
click at [786, 43] on mat-icon "settings" at bounding box center [782, 40] width 22 height 22
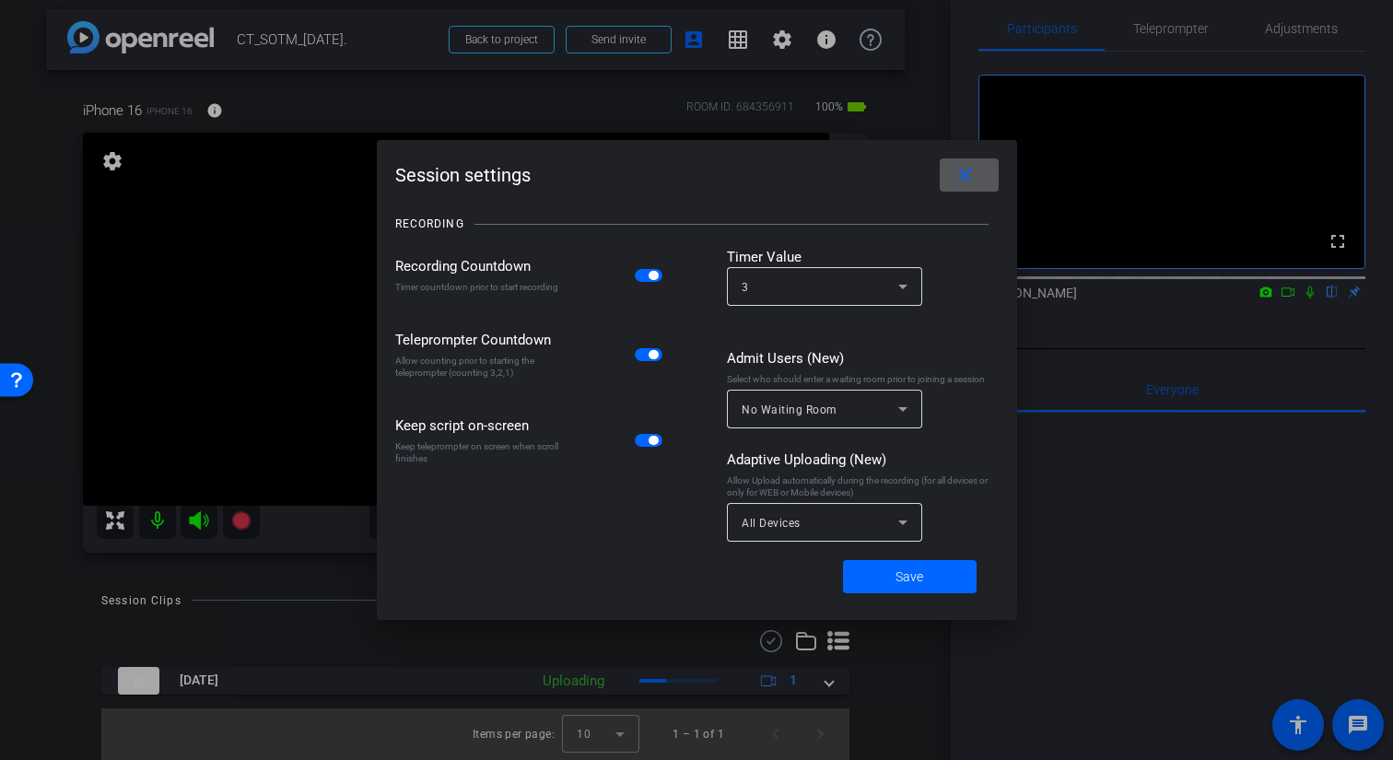
click at [1119, 522] on div at bounding box center [696, 380] width 1393 height 760
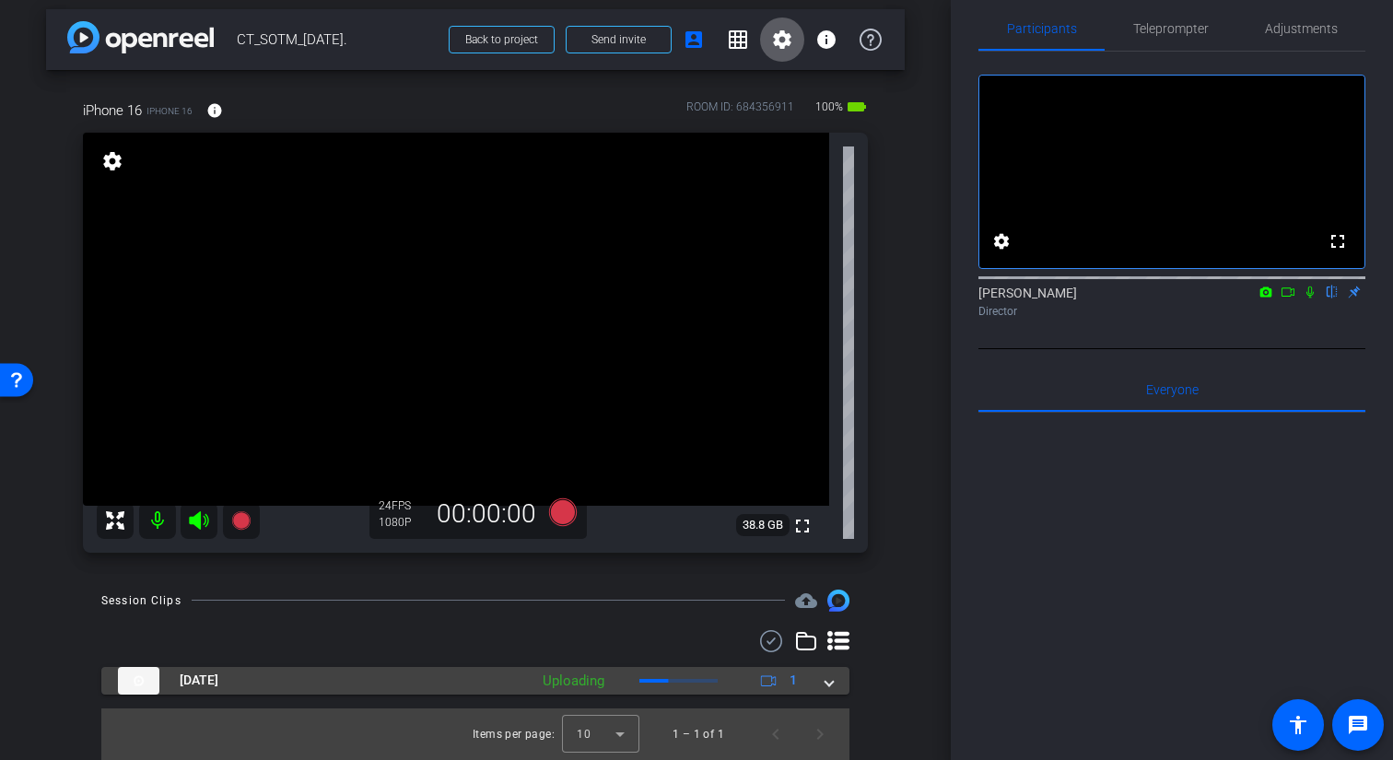
click at [666, 679] on span at bounding box center [653, 681] width 29 height 4
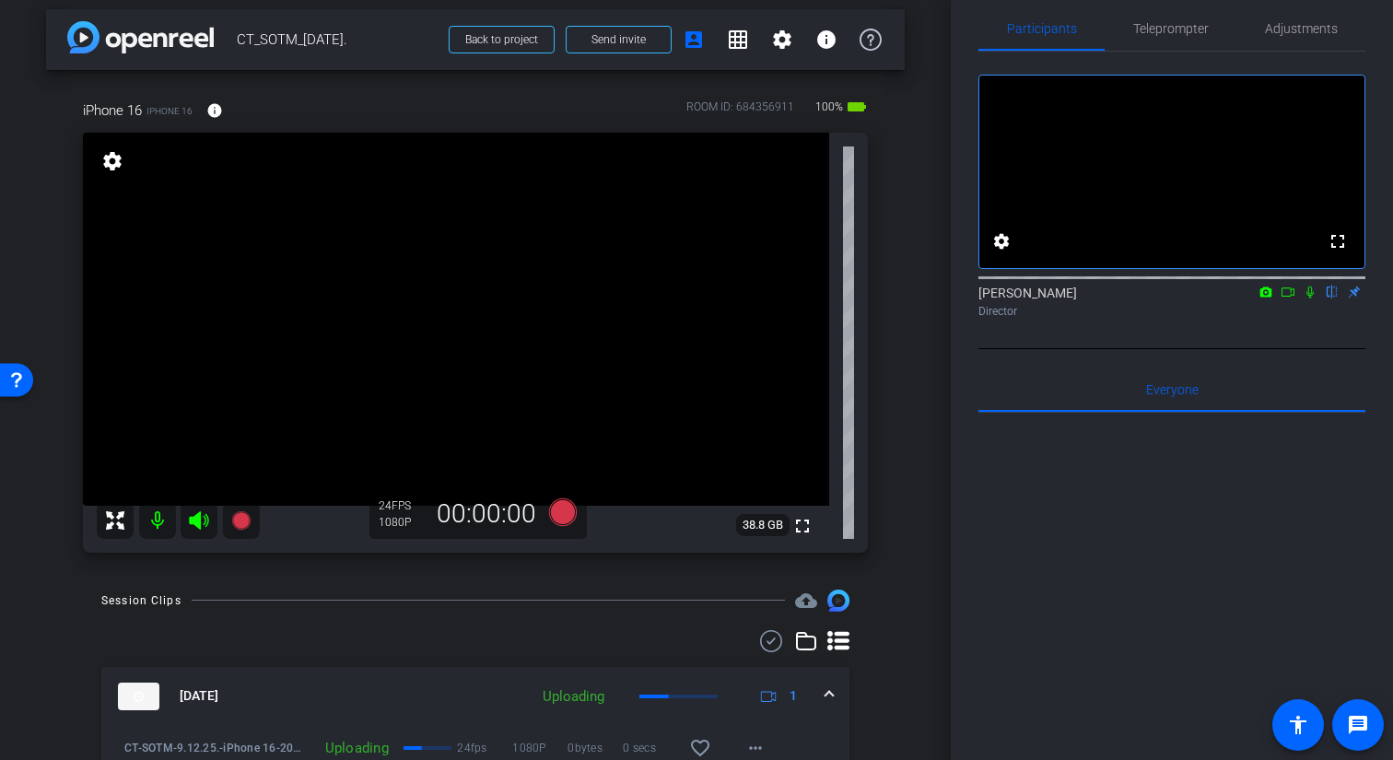
scroll to position [104, 0]
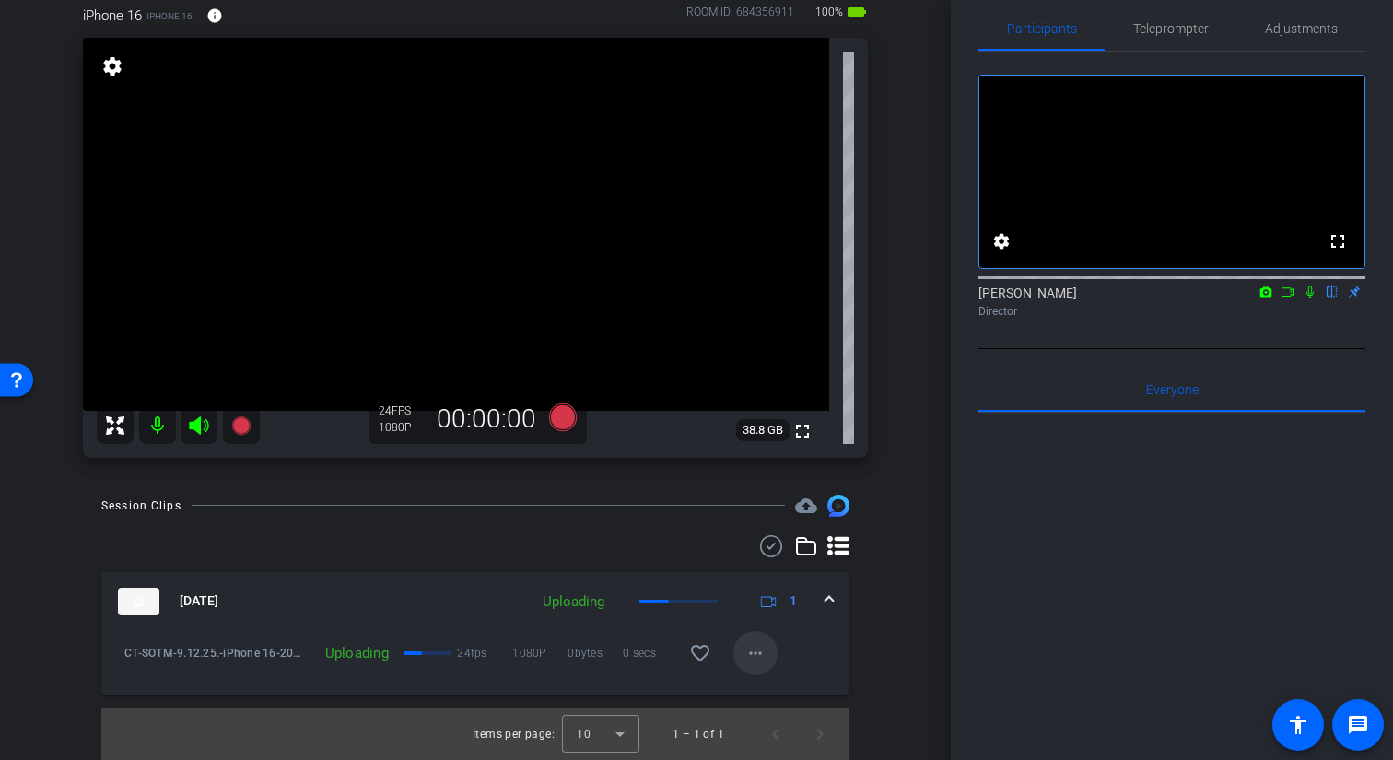
click at [756, 665] on span at bounding box center [755, 653] width 44 height 44
click at [783, 639] on div at bounding box center [696, 380] width 1393 height 760
click at [650, 598] on mat-panel-description "Uploading 1" at bounding box center [671, 602] width 277 height 28
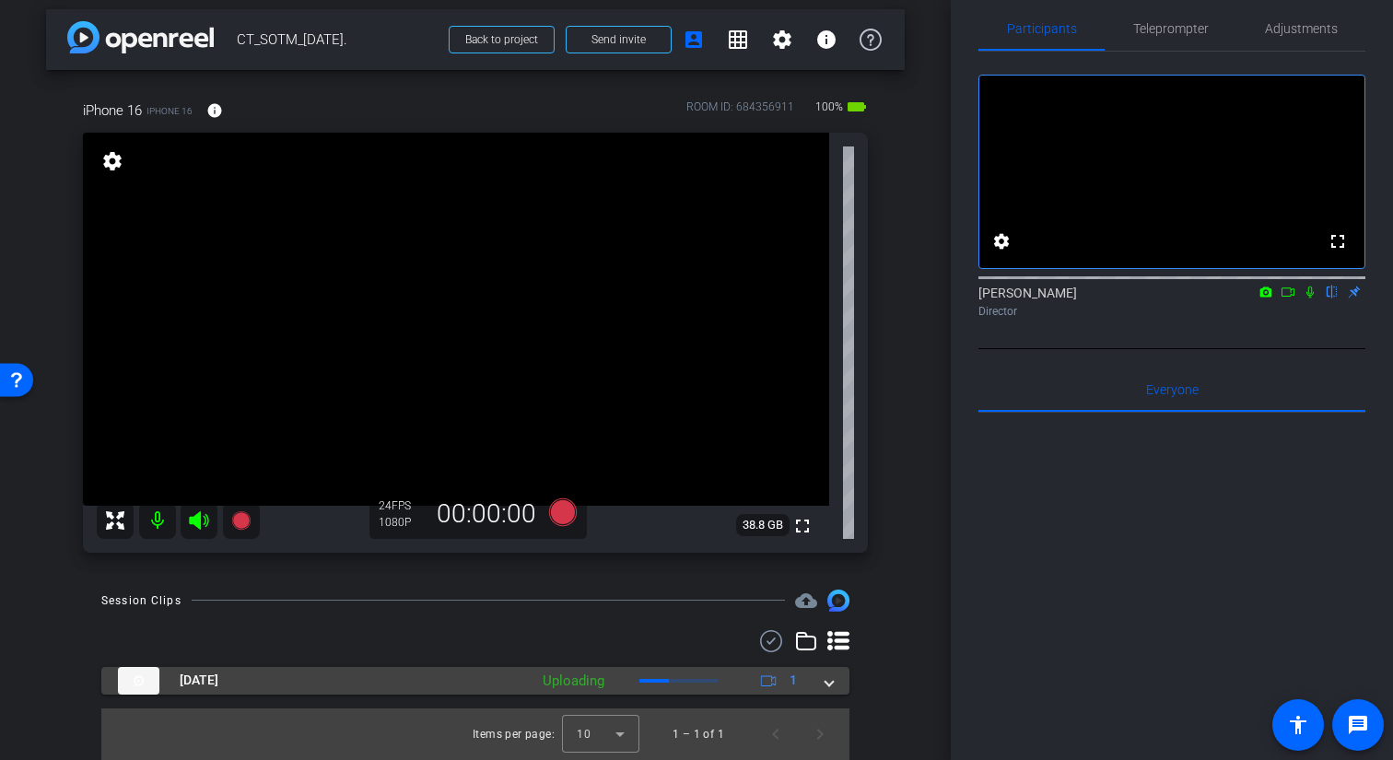
scroll to position [9, 0]
click at [649, 681] on span at bounding box center [653, 681] width 29 height 4
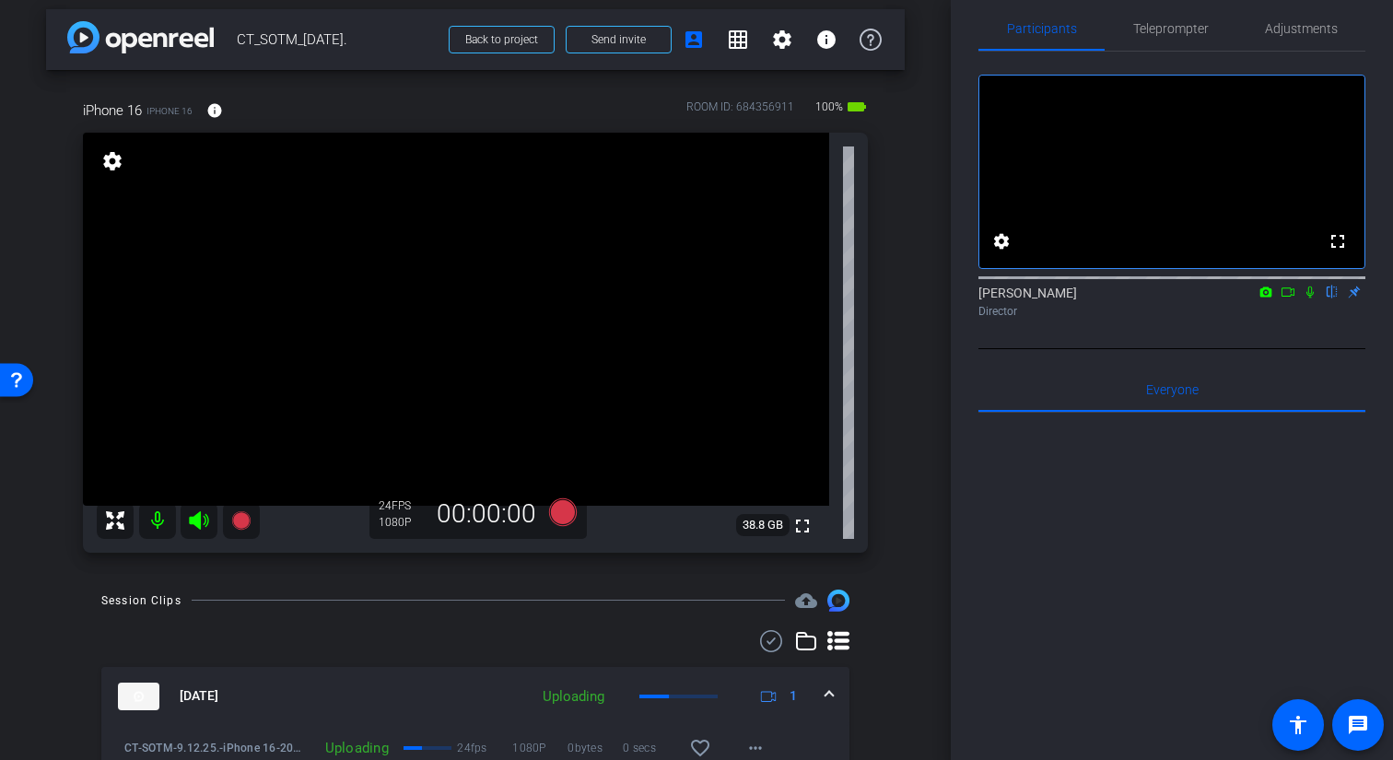
scroll to position [104, 0]
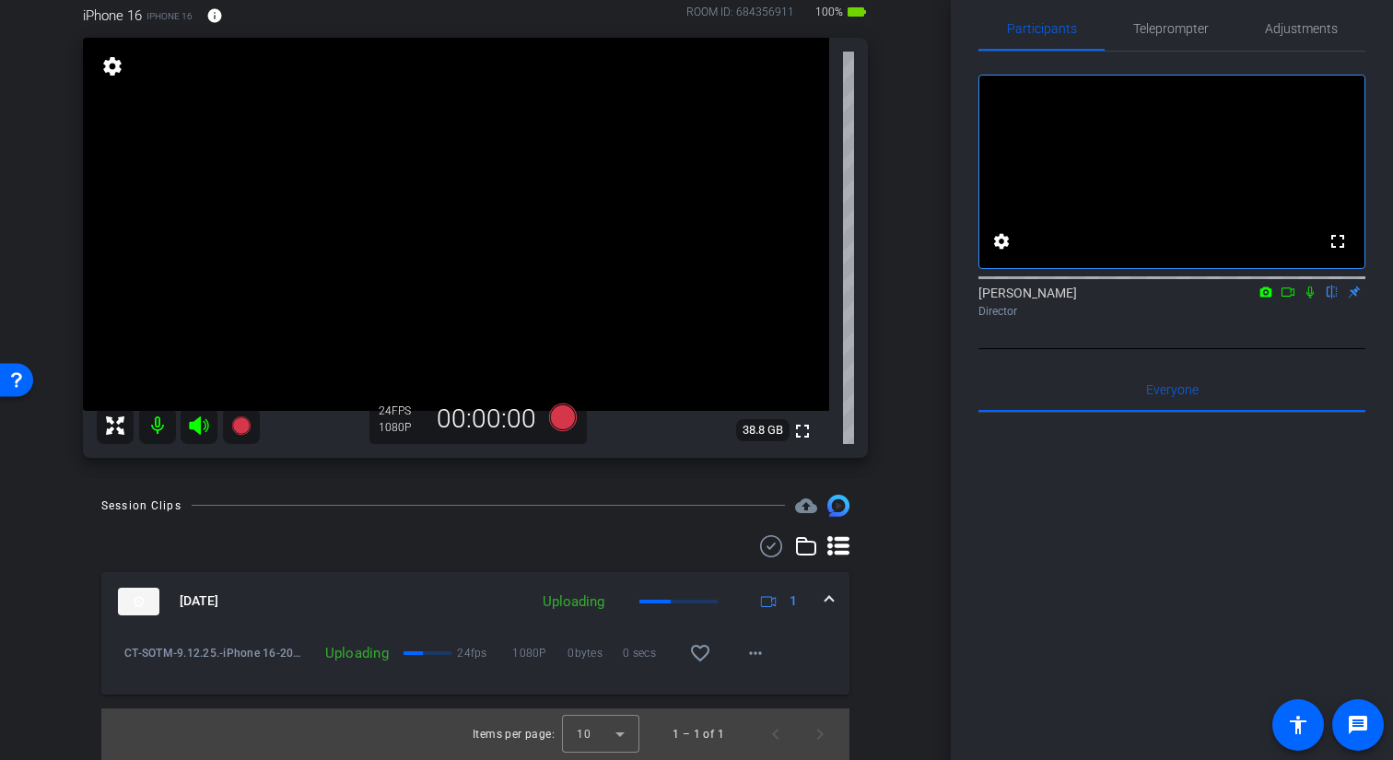
click at [676, 605] on mat-panel-description "Uploading 1" at bounding box center [671, 602] width 277 height 28
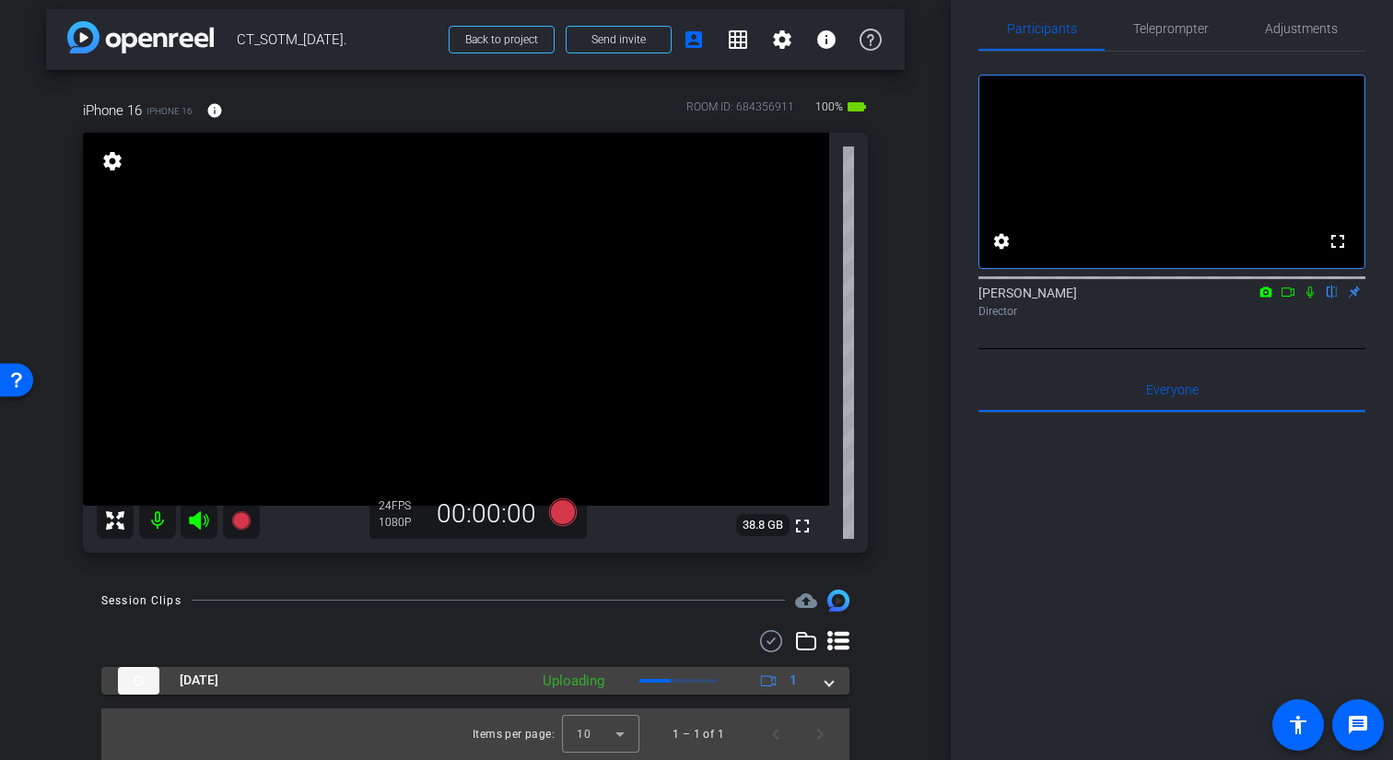
scroll to position [9, 0]
click at [676, 605] on div "Session Clips cloud_upload" at bounding box center [475, 601] width 748 height 22
click at [669, 674] on mat-panel-description "Uploading 1" at bounding box center [671, 681] width 277 height 28
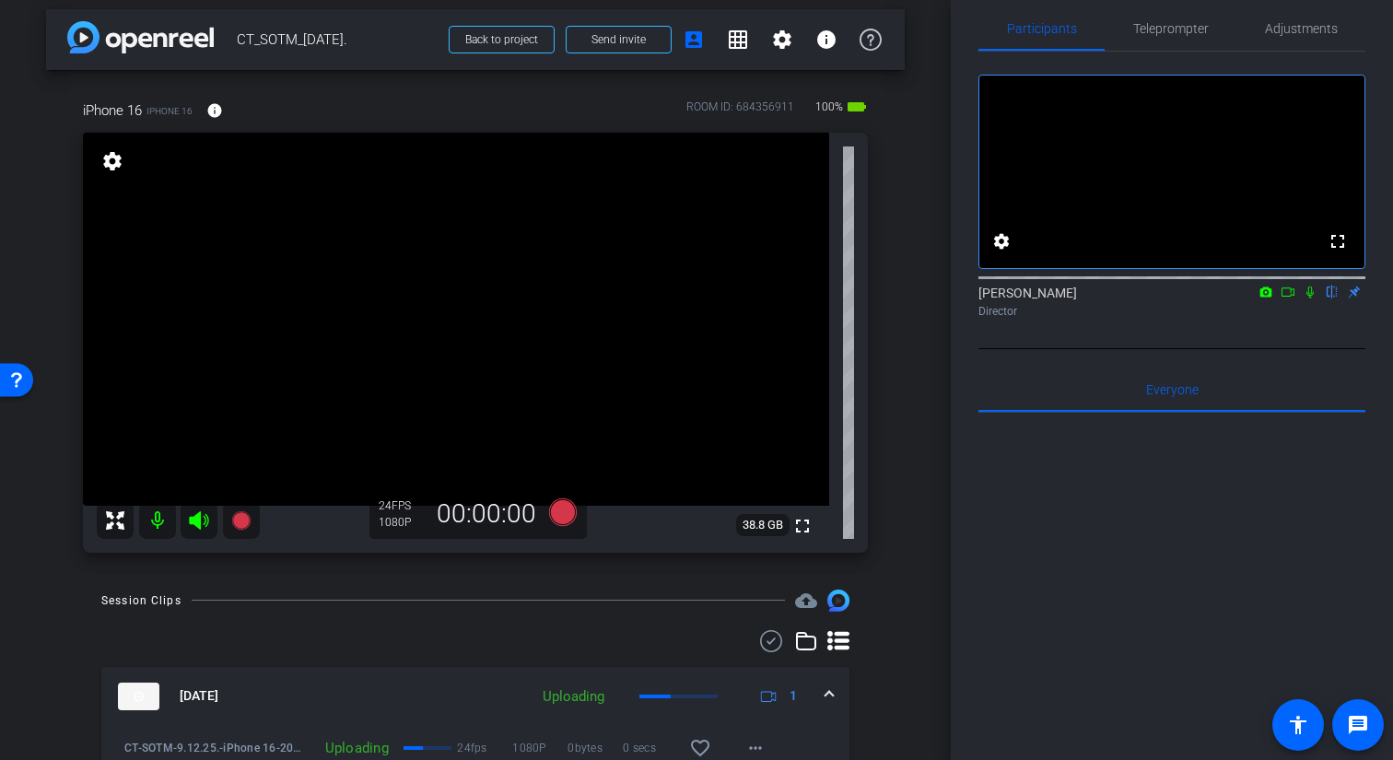
scroll to position [104, 0]
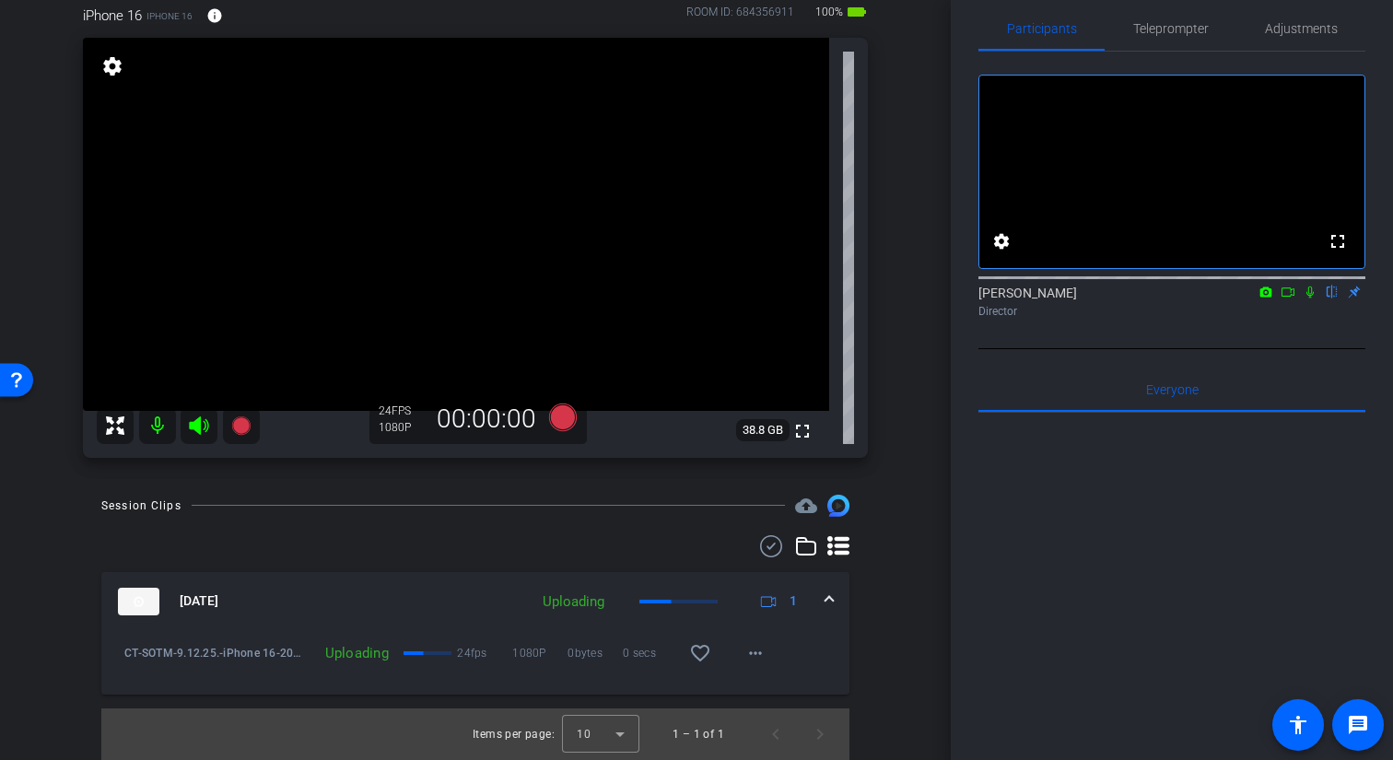
click at [1198, 638] on div at bounding box center [1172, 641] width 387 height 456
click at [755, 654] on mat-icon "more_horiz" at bounding box center [755, 653] width 22 height 22
click at [905, 628] on div at bounding box center [696, 380] width 1393 height 760
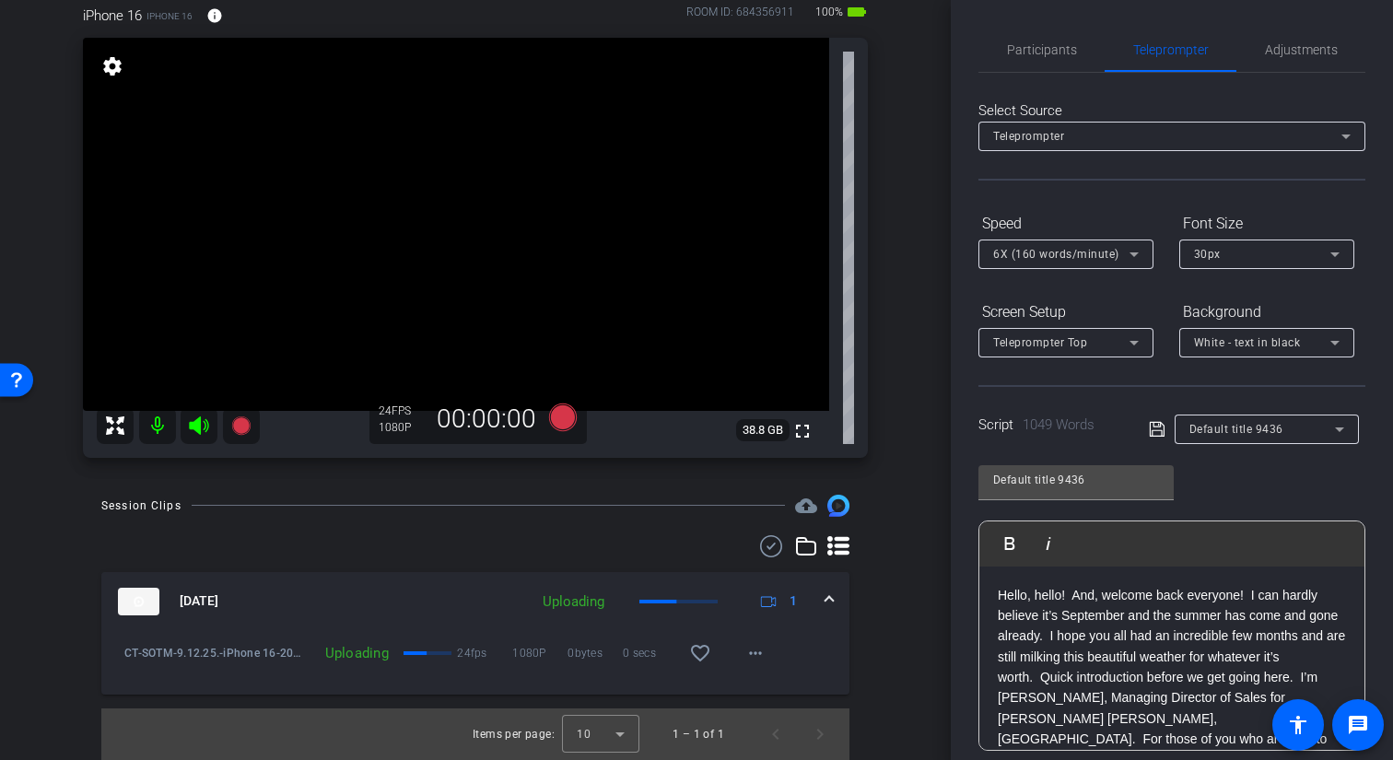
click at [673, 601] on span at bounding box center [657, 602] width 37 height 4
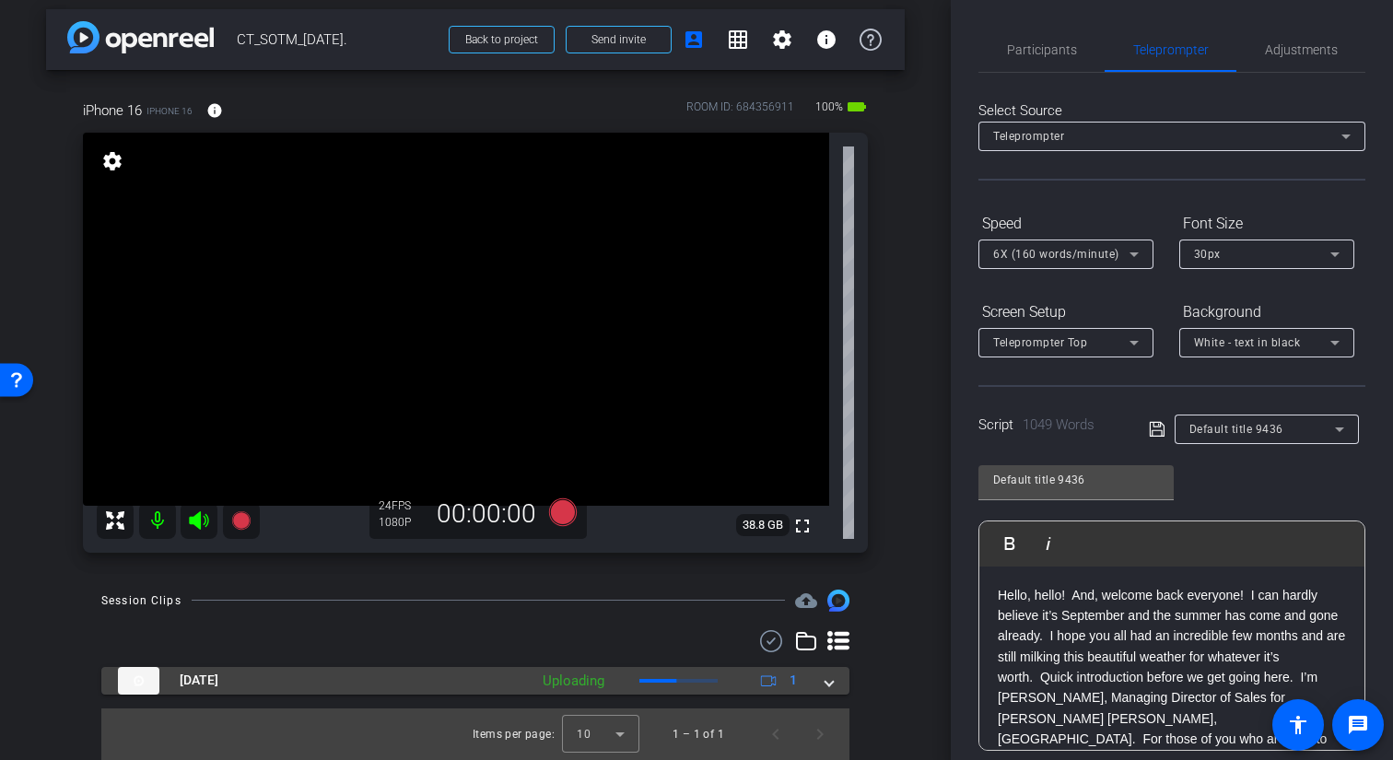
scroll to position [9, 0]
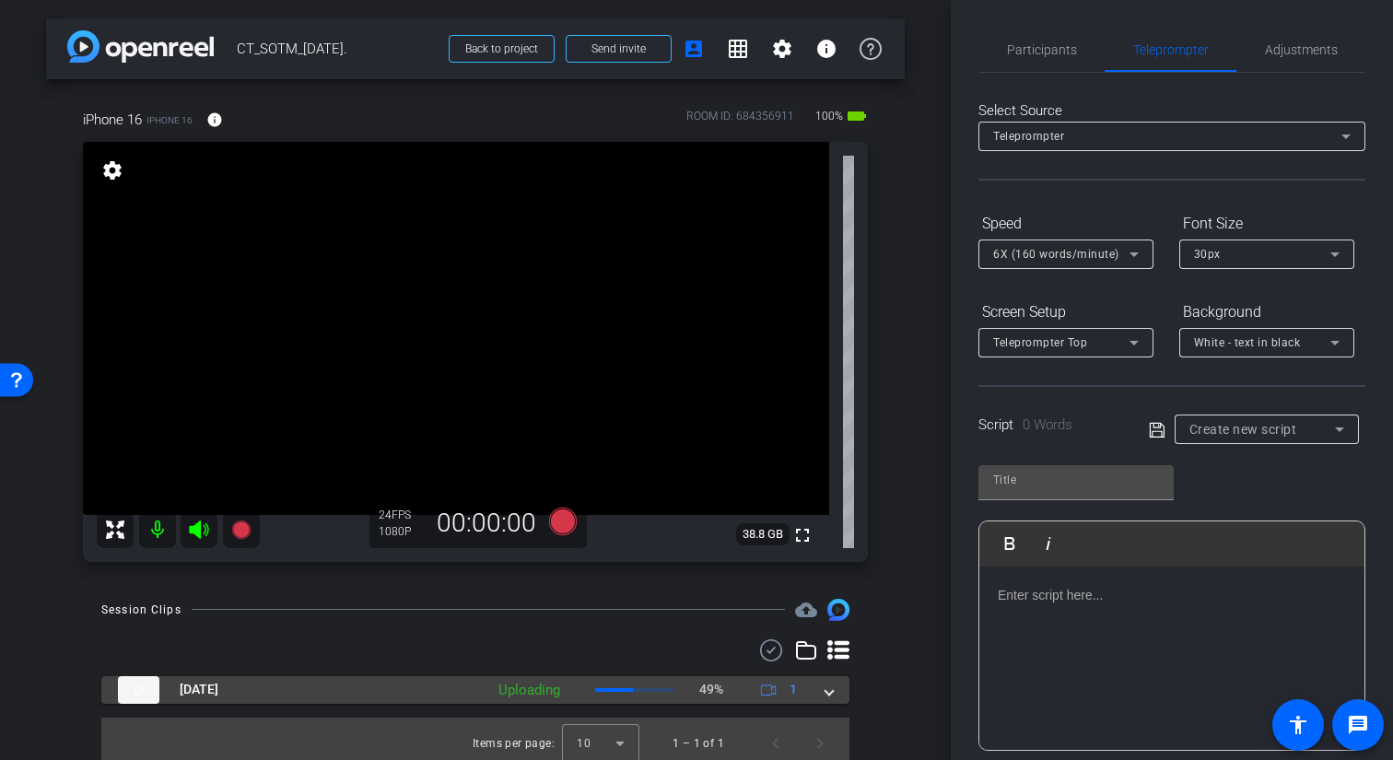
click at [712, 691] on p "49%" at bounding box center [711, 689] width 24 height 19
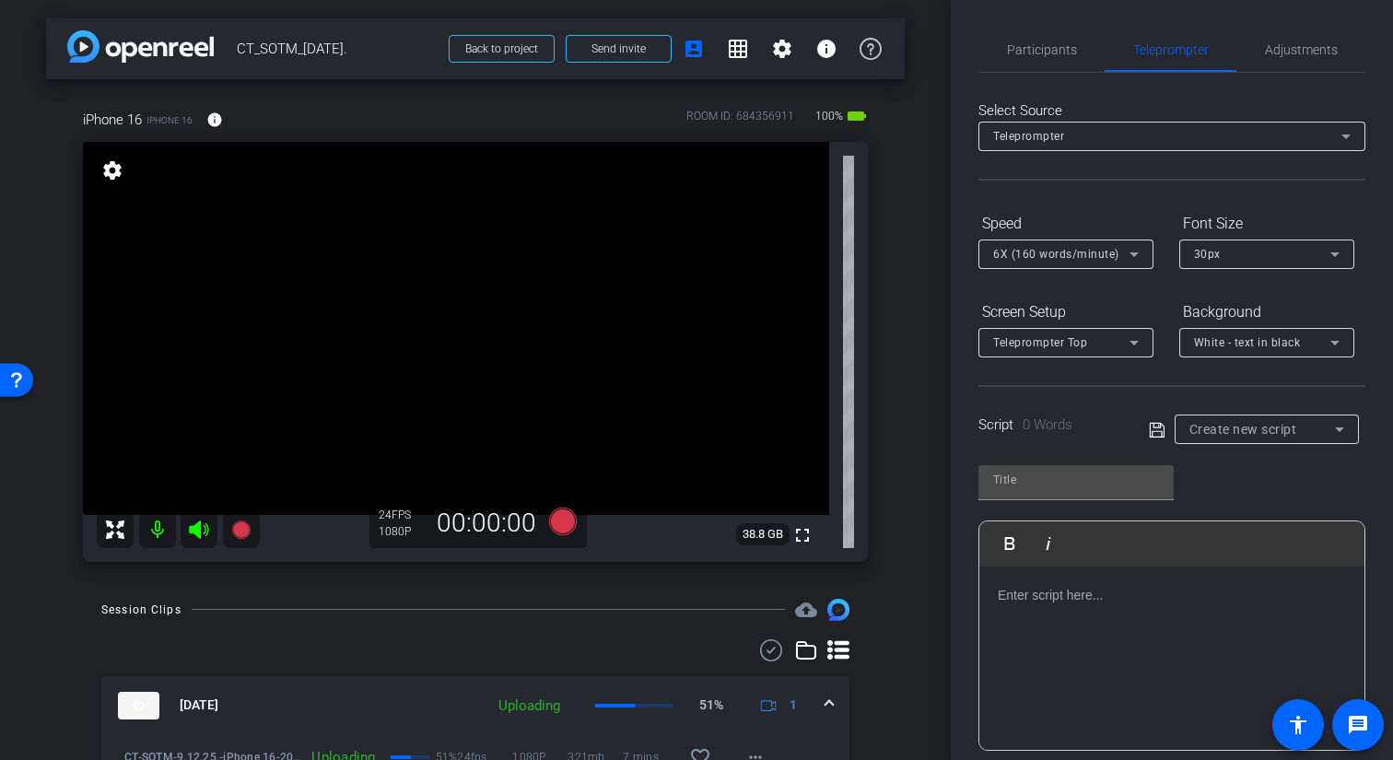
scroll to position [104, 0]
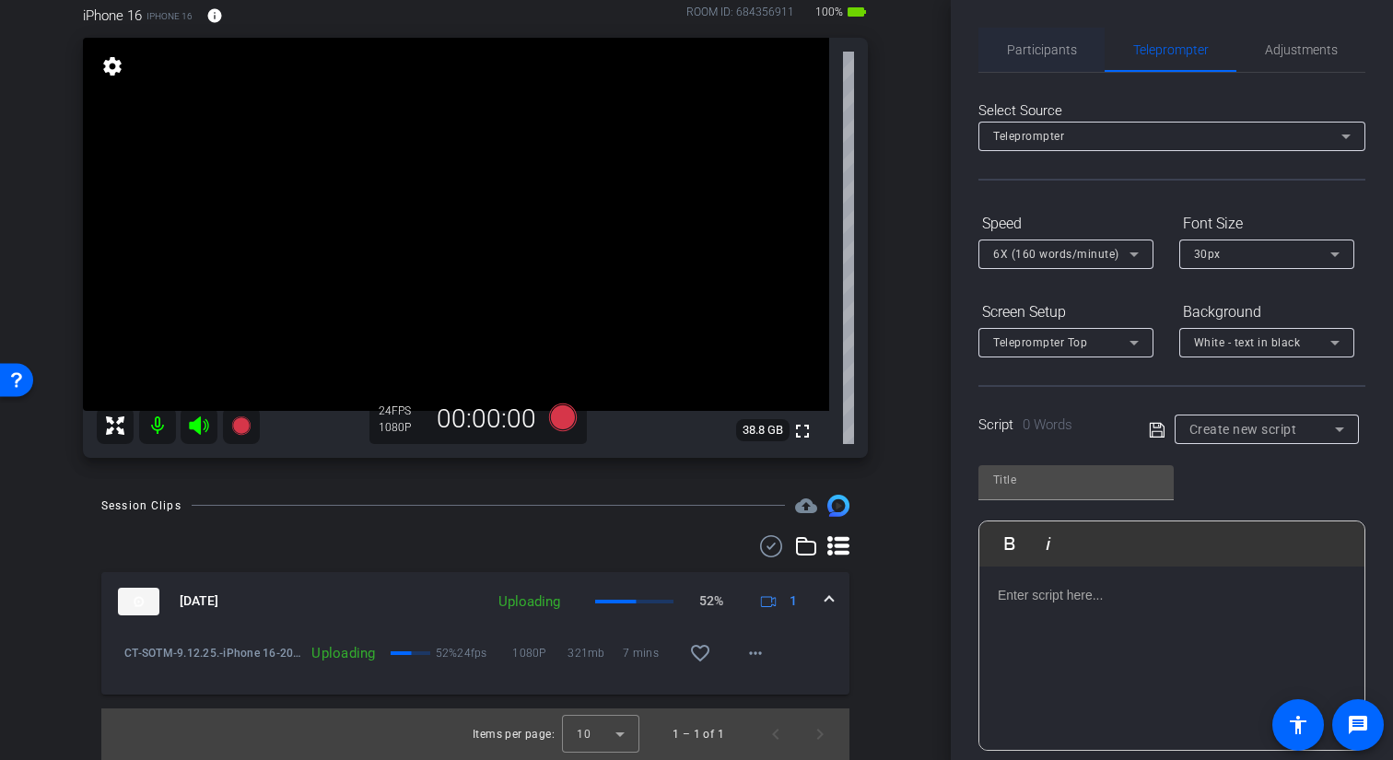
click at [1038, 54] on span "Participants" at bounding box center [1042, 49] width 70 height 13
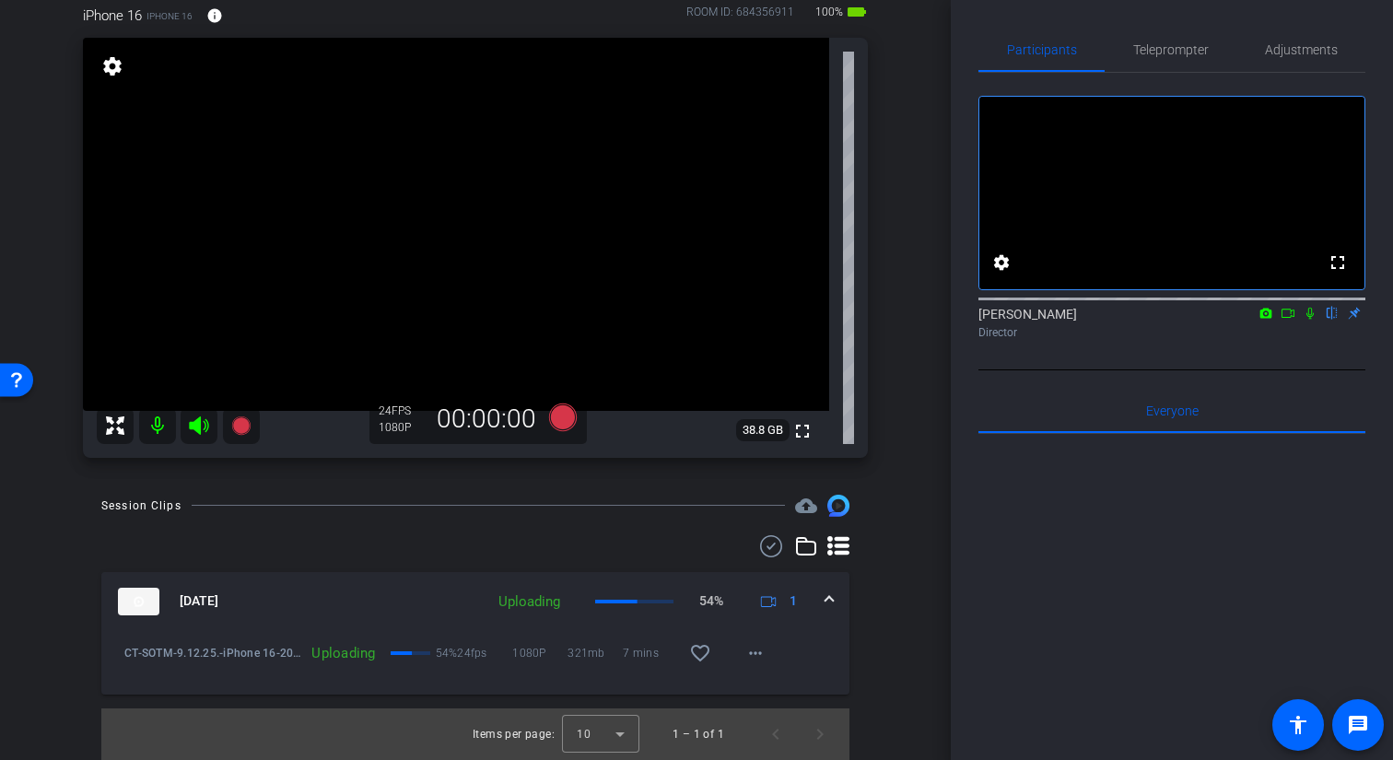
click at [1313, 320] on icon at bounding box center [1310, 313] width 15 height 13
click at [1306, 320] on icon at bounding box center [1310, 313] width 15 height 13
click at [711, 604] on p "95%" at bounding box center [711, 601] width 24 height 19
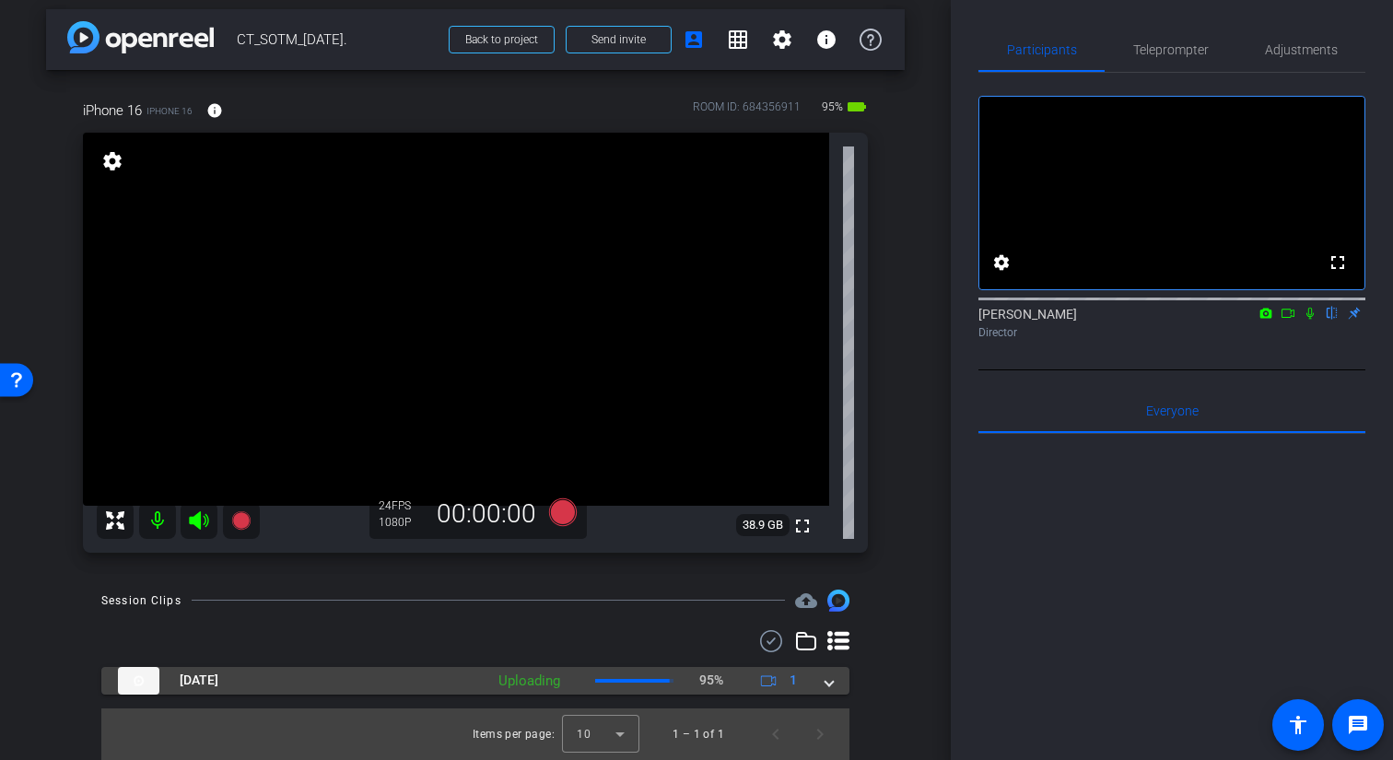
scroll to position [9, 0]
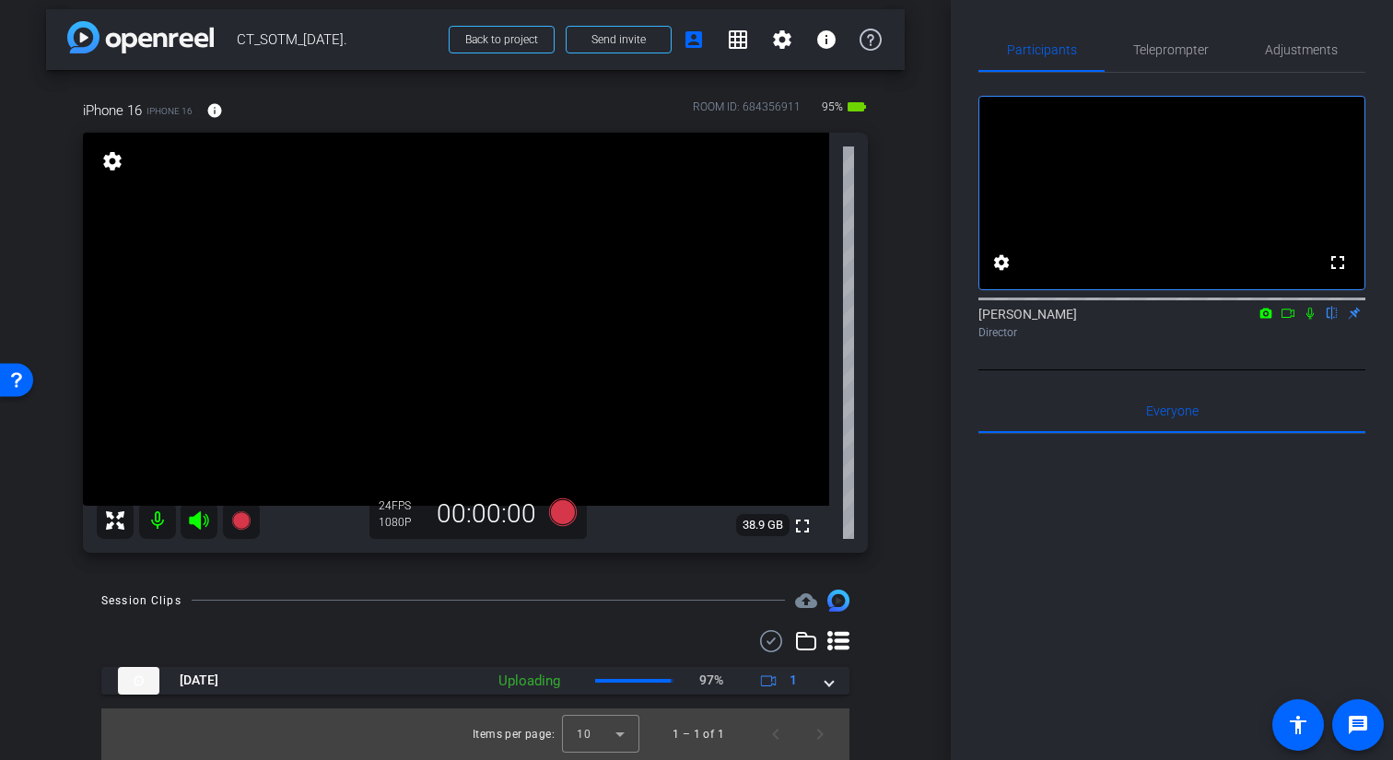
click at [984, 604] on div at bounding box center [1172, 662] width 387 height 456
